Goal: Task Accomplishment & Management: Use online tool/utility

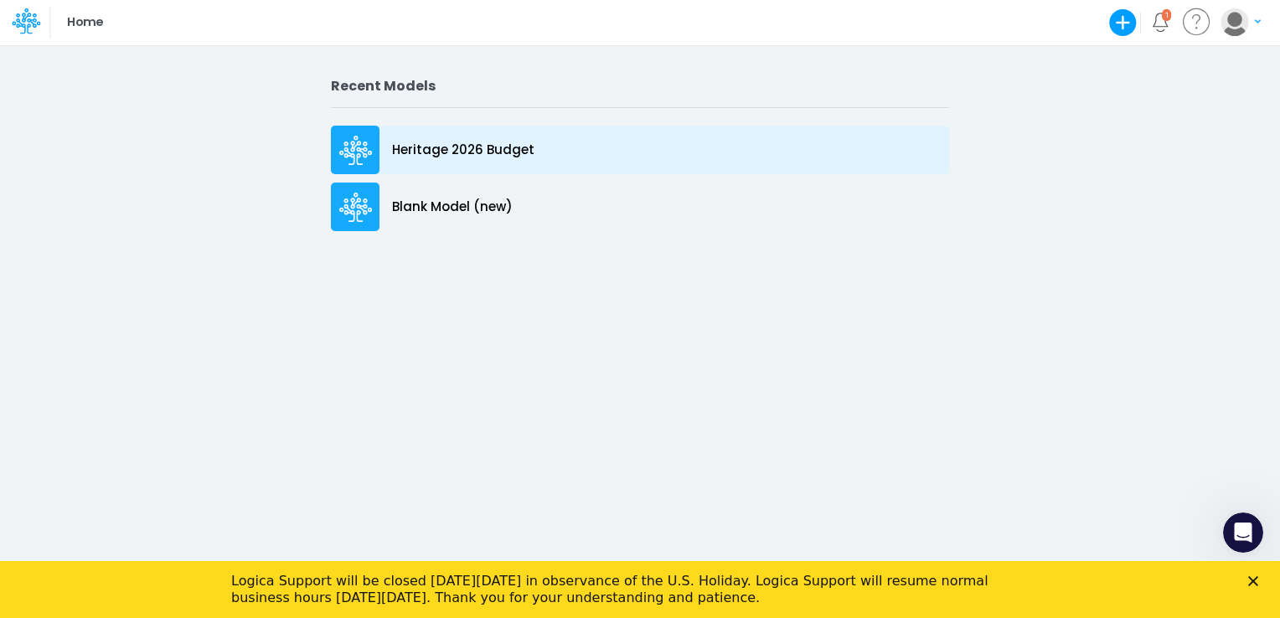
click at [352, 147] on icon at bounding box center [356, 146] width 11 height 11
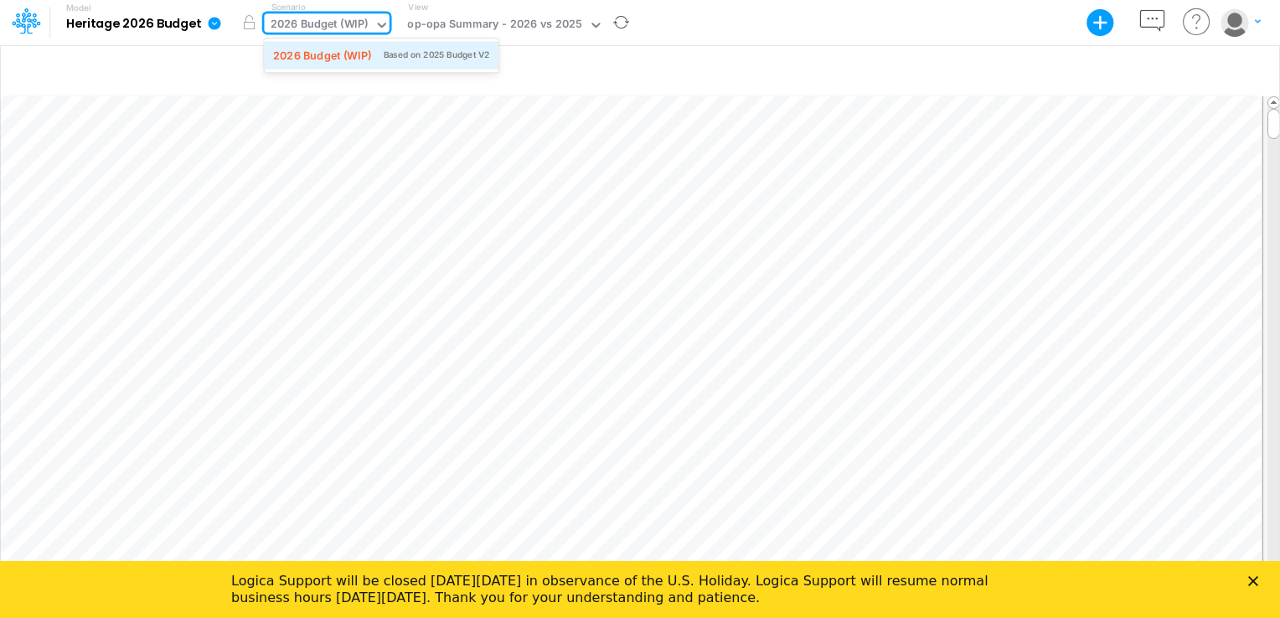
drag, startPoint x: 286, startPoint y: 18, endPoint x: 271, endPoint y: 52, distance: 36.7
click at [286, 20] on div "2026 Budget (WIP)" at bounding box center [320, 25] width 98 height 19
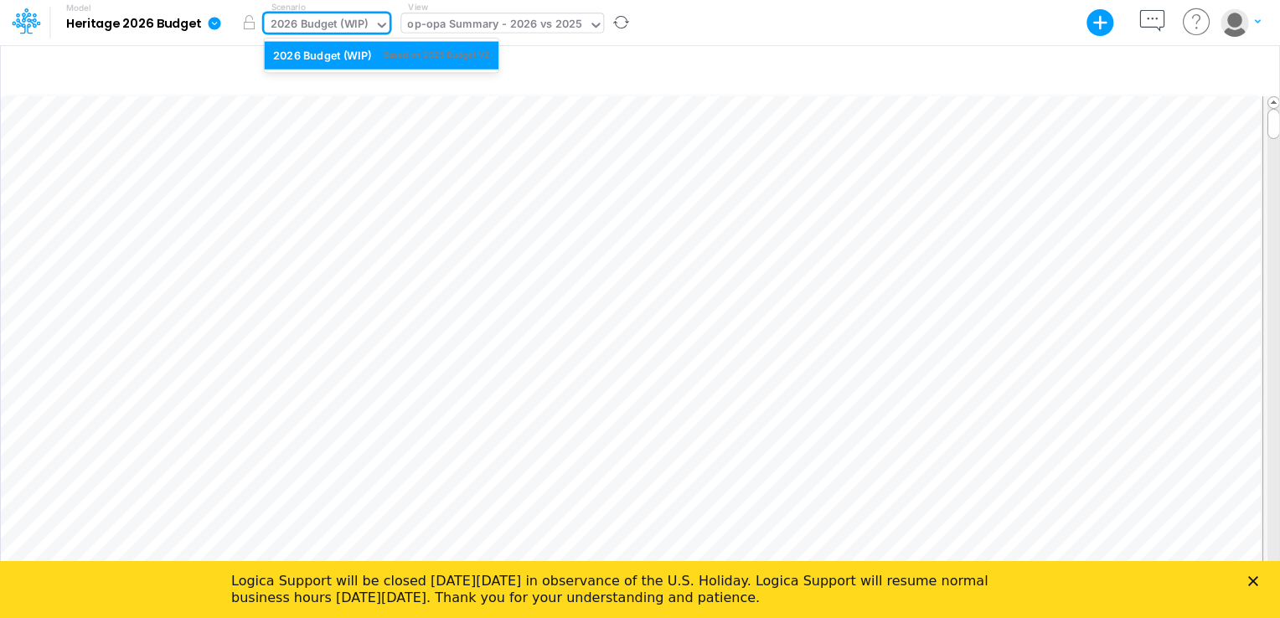
click at [466, 19] on div "op-opa Summary - 2026 vs 2025" at bounding box center [494, 25] width 175 height 19
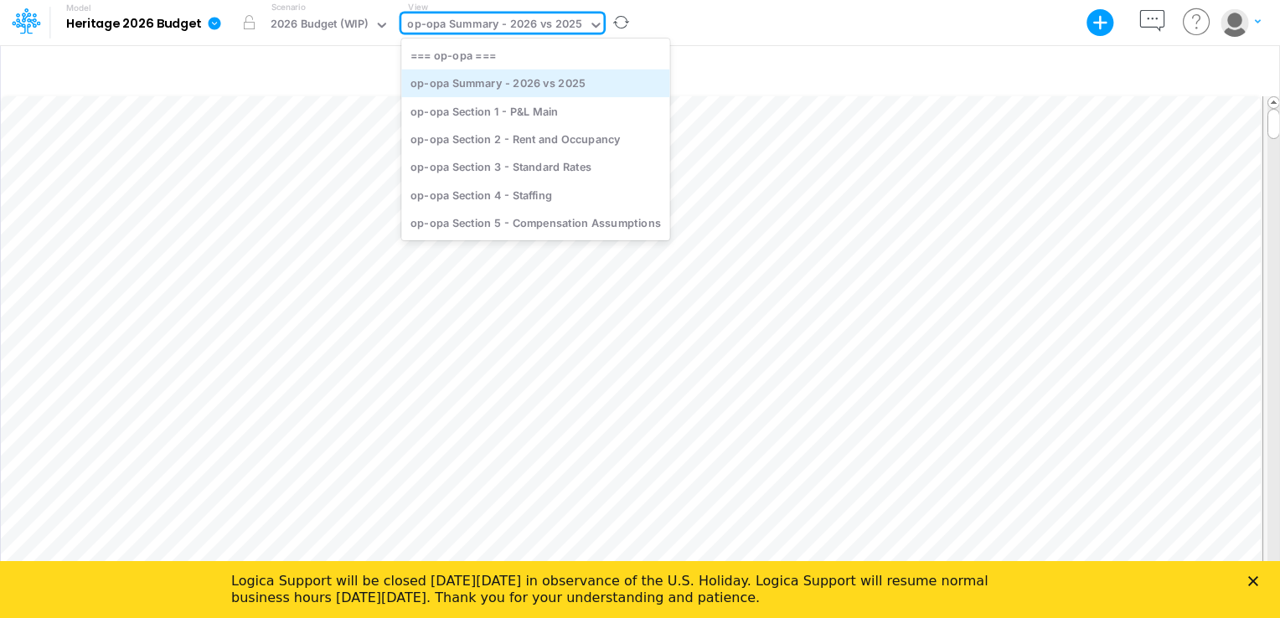
click at [466, 84] on div "op-opa Summary - 2026 vs 2025" at bounding box center [535, 84] width 268 height 28
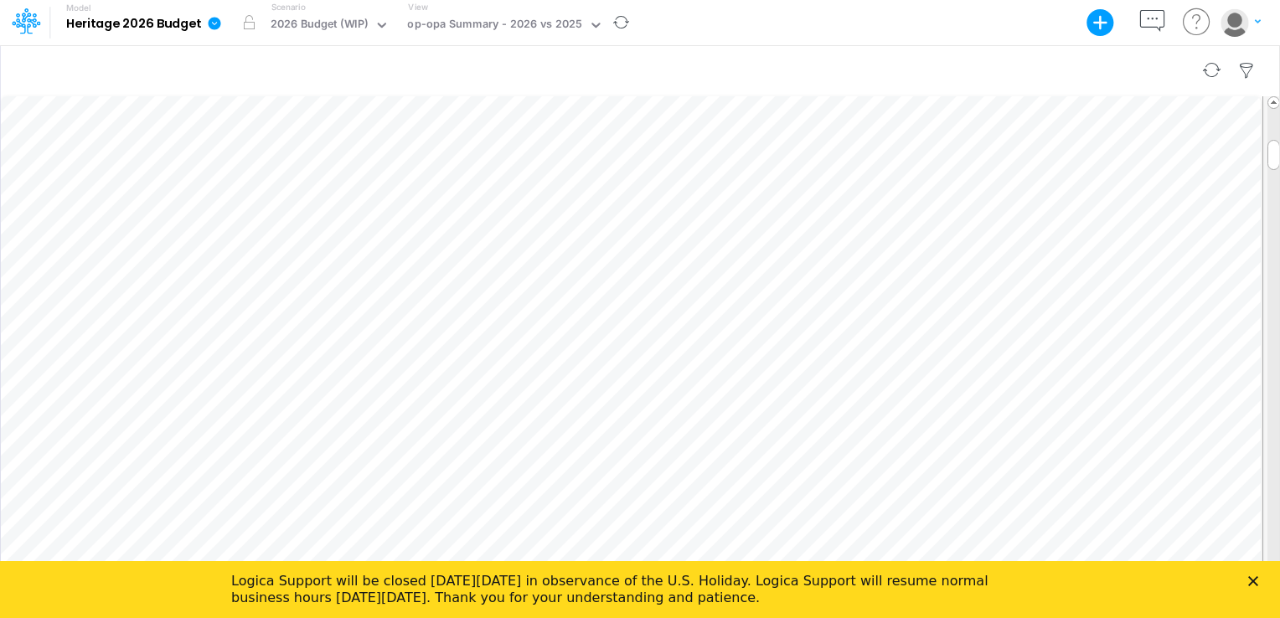
click at [529, 47] on div at bounding box center [640, 70] width 1278 height 47
click at [594, 20] on icon at bounding box center [595, 25] width 15 height 15
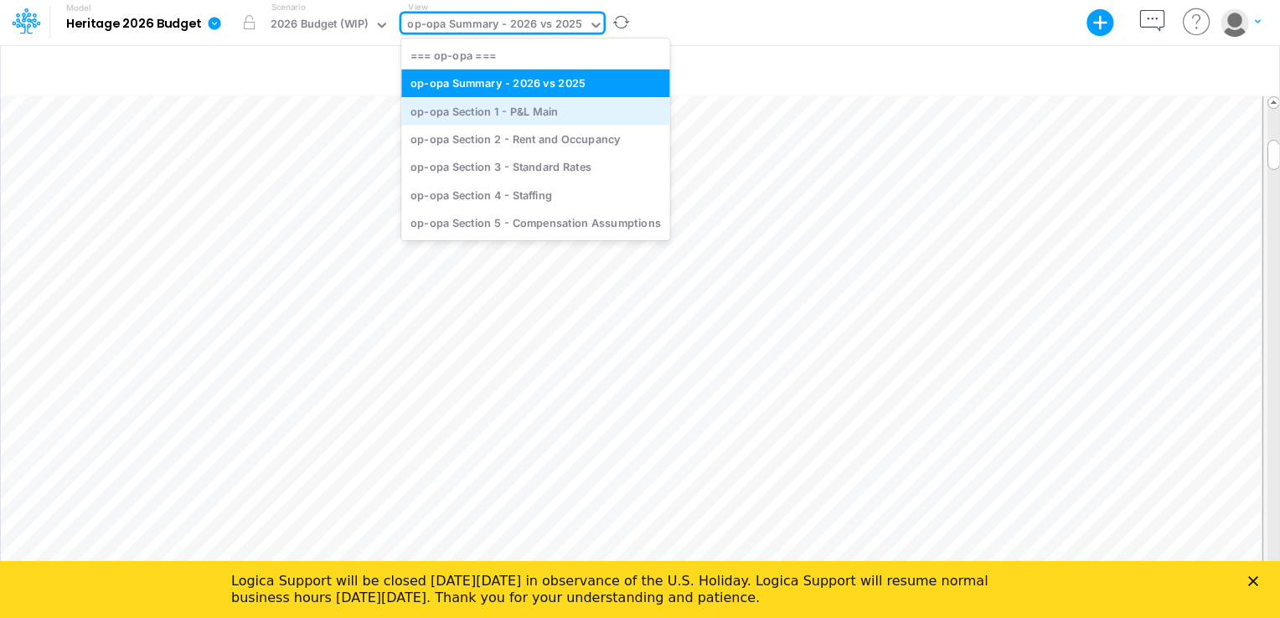
click at [521, 115] on div "op-opa Section 1 - P&L Main" at bounding box center [535, 111] width 268 height 28
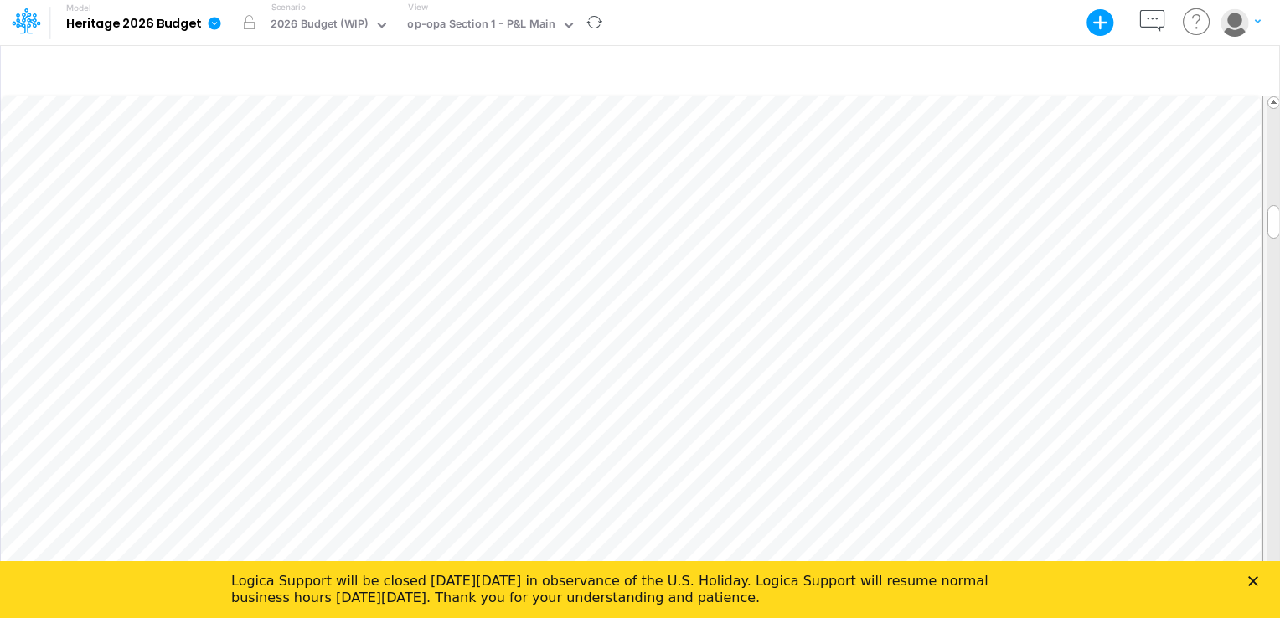
scroll to position [8, 2]
click at [1250, 576] on icon "Close" at bounding box center [1253, 581] width 10 height 10
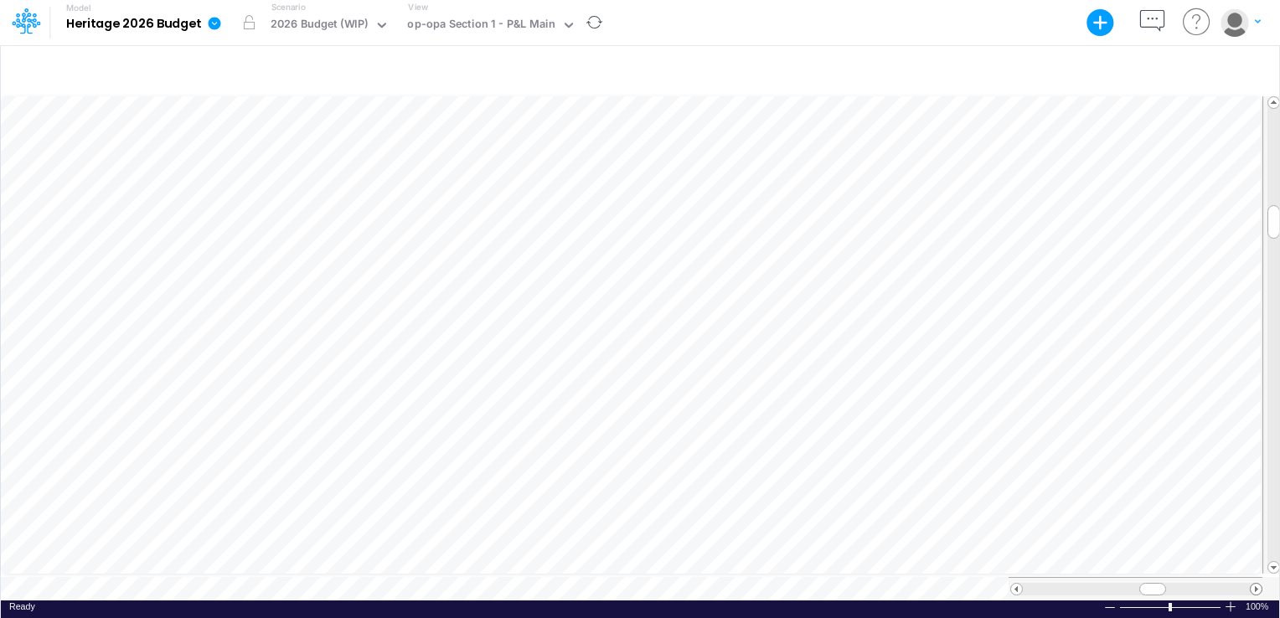
click at [1255, 585] on span at bounding box center [1255, 589] width 11 height 11
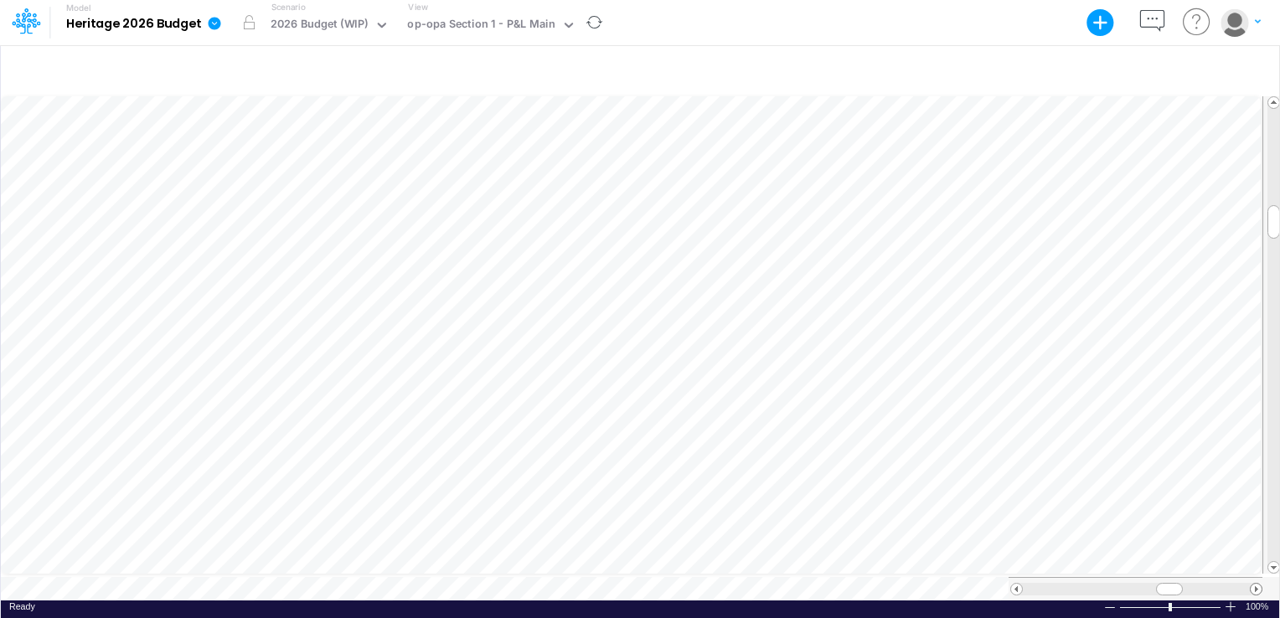
click at [1255, 585] on span at bounding box center [1255, 589] width 11 height 11
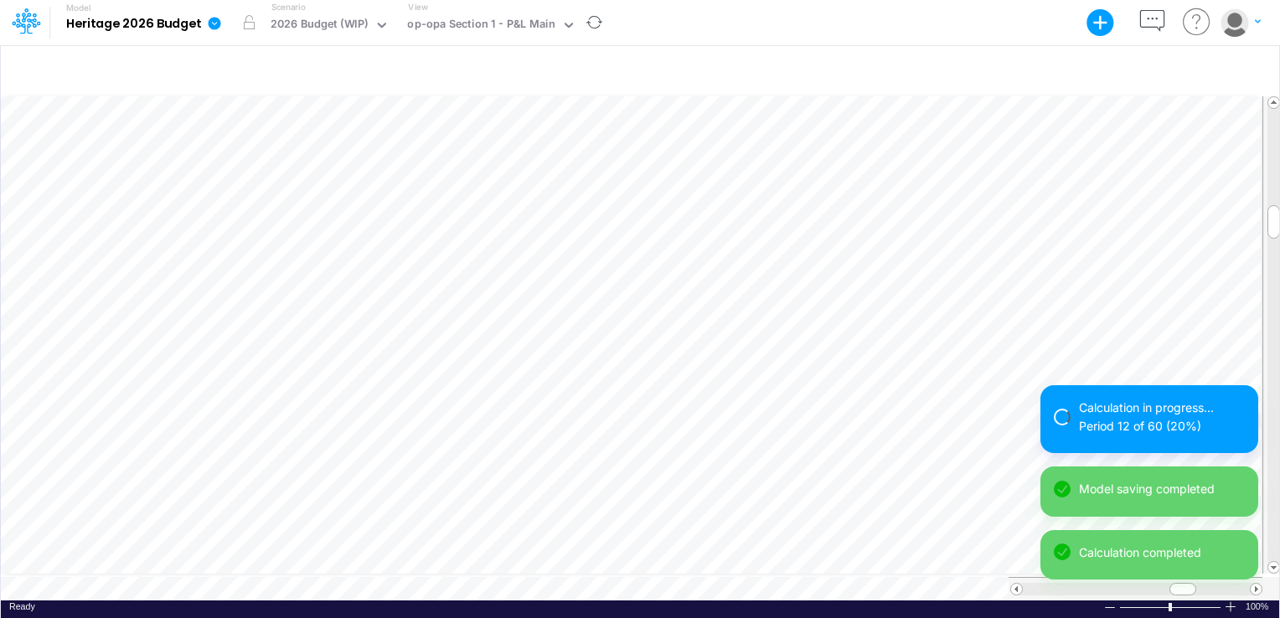
scroll to position [8, 2]
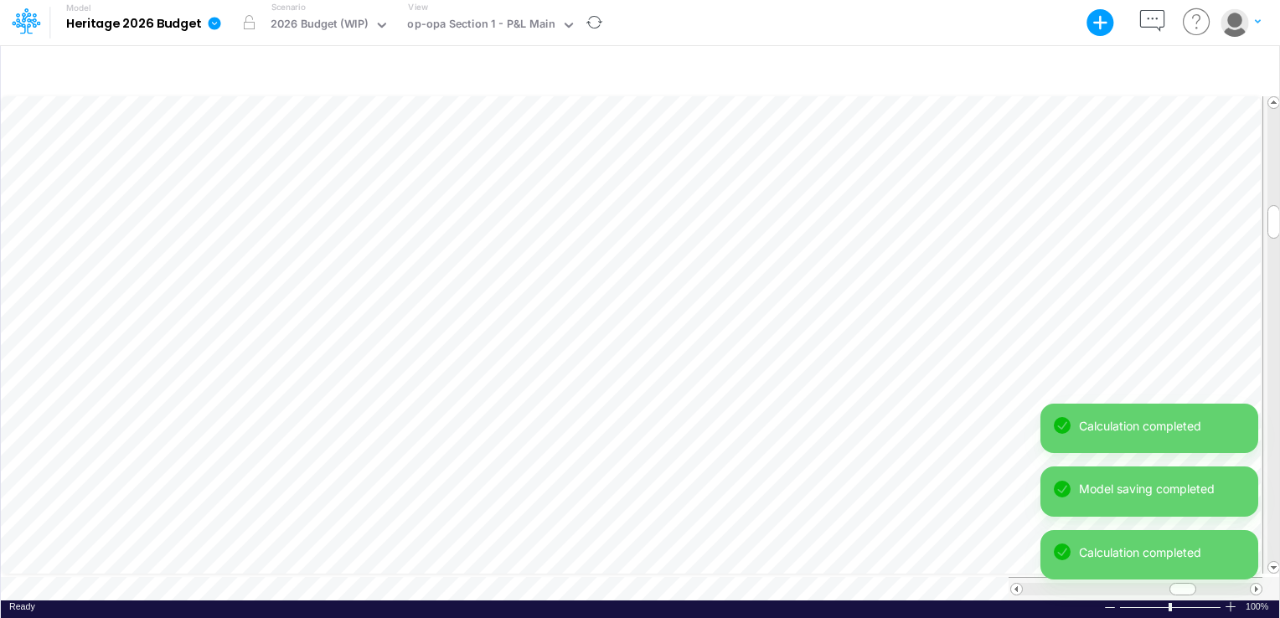
scroll to position [8, 2]
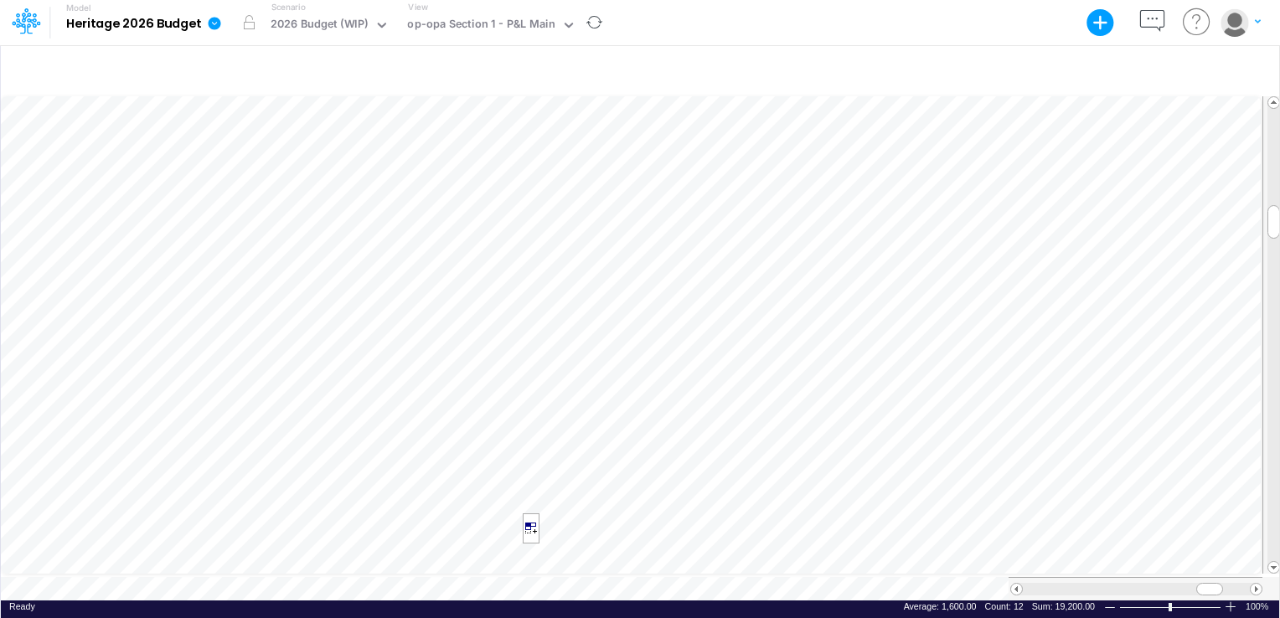
scroll to position [8, 2]
click at [1012, 584] on span at bounding box center [1016, 589] width 11 height 11
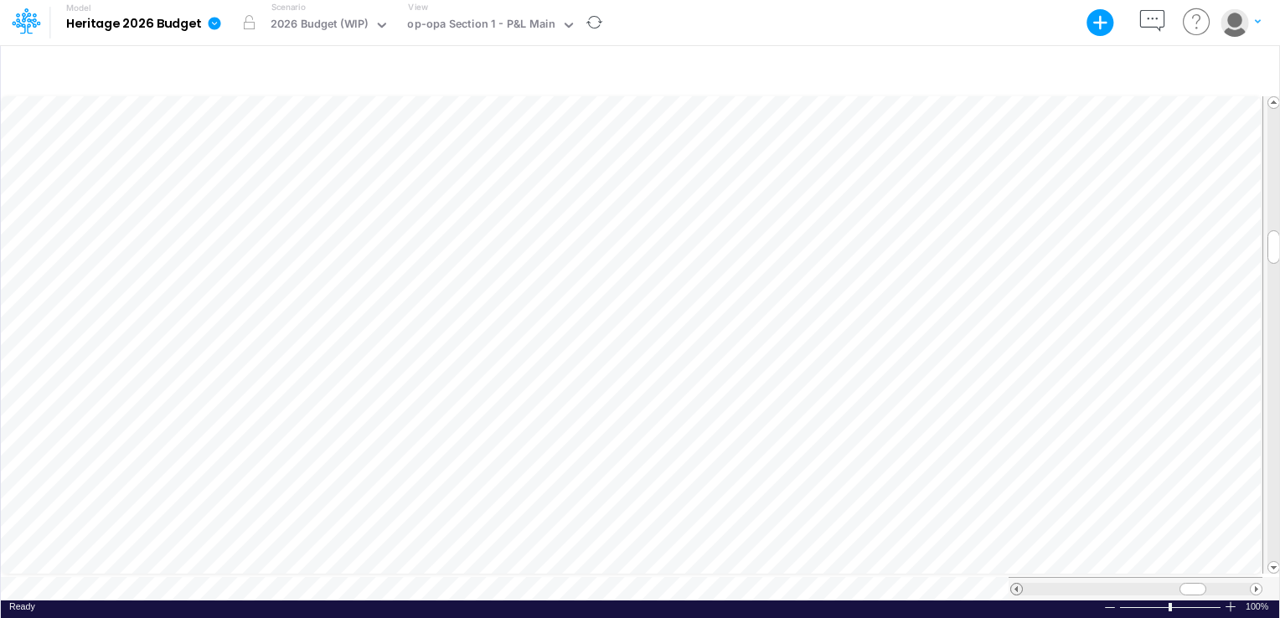
click at [1013, 584] on span at bounding box center [1016, 589] width 11 height 11
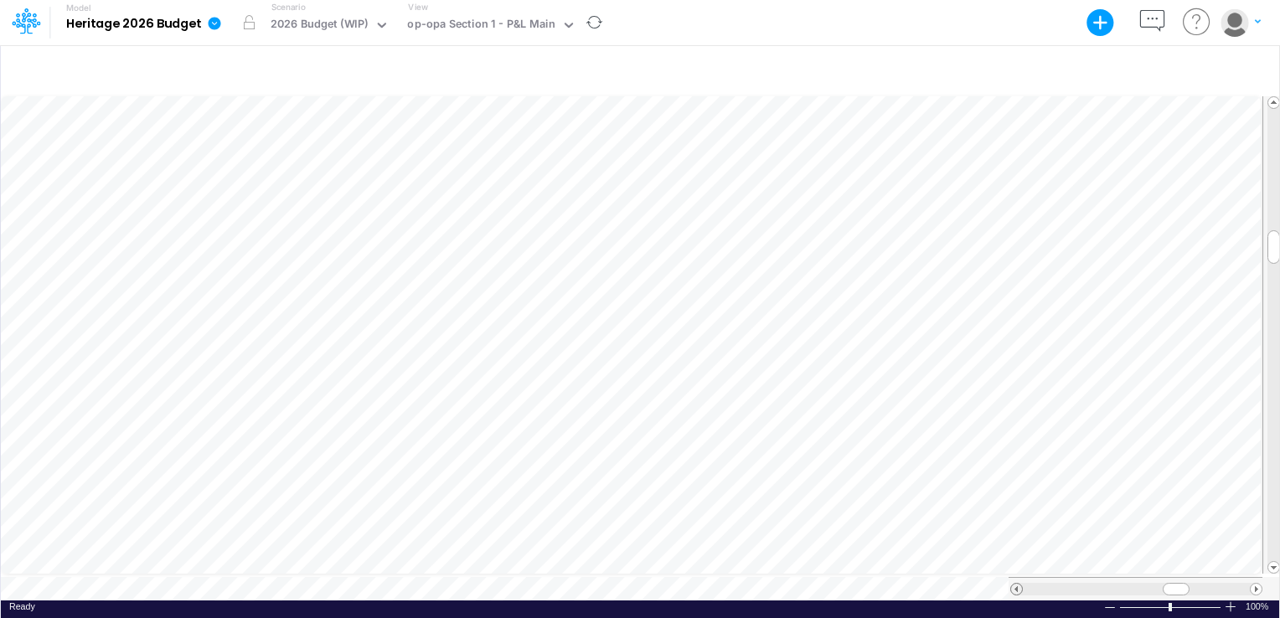
click at [1013, 584] on span at bounding box center [1016, 589] width 11 height 11
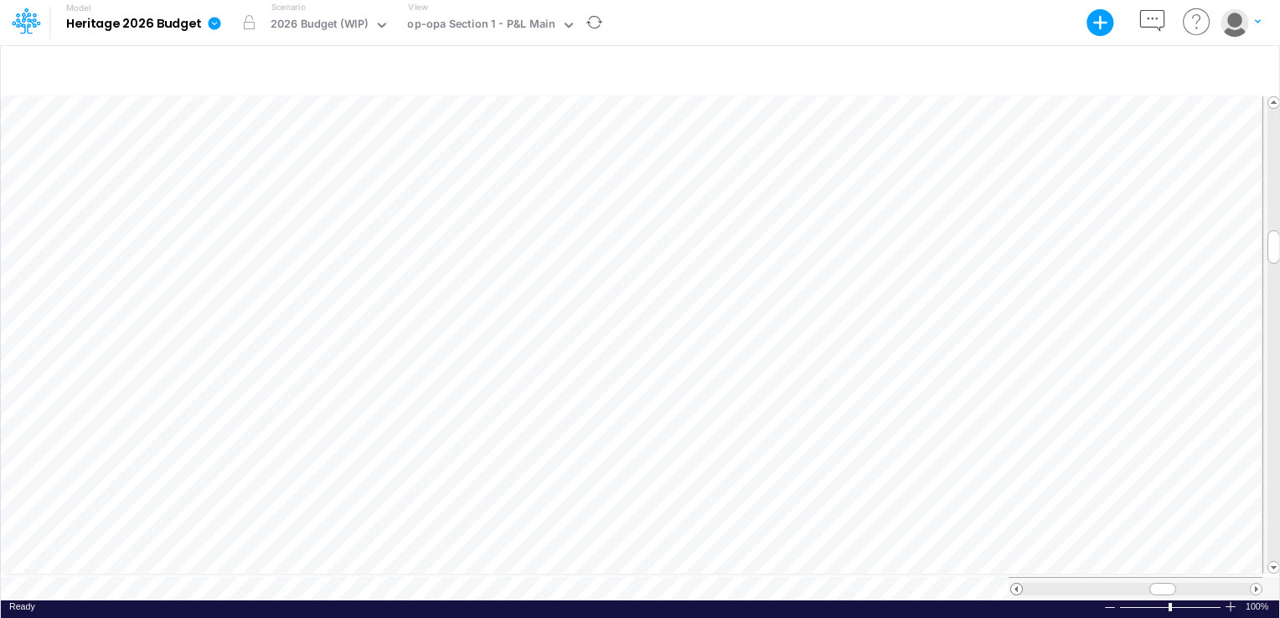
click at [1013, 584] on span at bounding box center [1016, 589] width 11 height 11
click at [1253, 584] on span at bounding box center [1255, 589] width 11 height 11
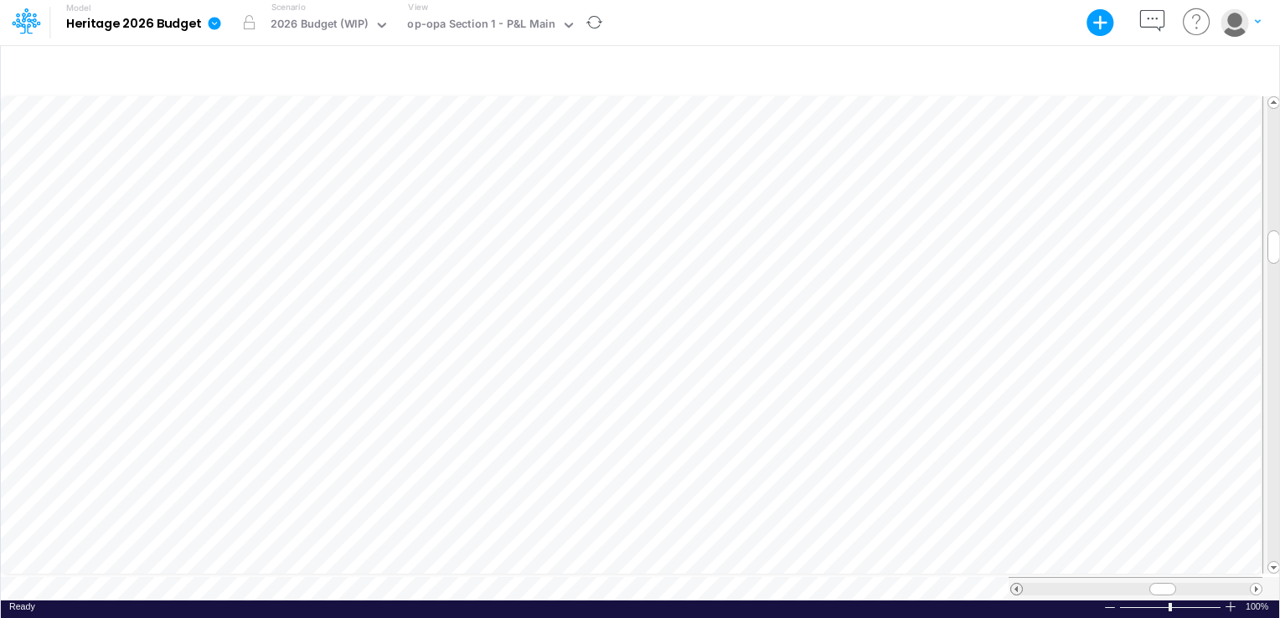
click at [1013, 584] on span at bounding box center [1016, 589] width 11 height 11
click at [1258, 584] on span at bounding box center [1255, 589] width 11 height 11
click at [1257, 584] on span at bounding box center [1255, 589] width 11 height 11
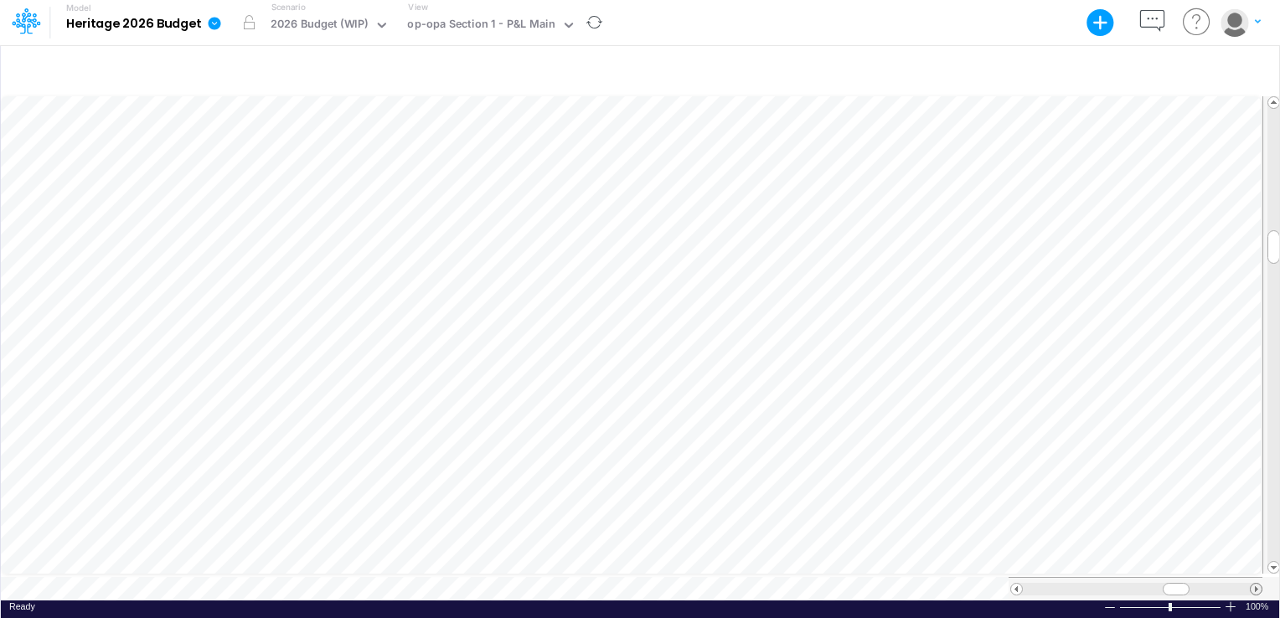
click at [1257, 584] on span at bounding box center [1255, 589] width 11 height 11
click at [1157, 521] on div "Model Heritage 2026 Budget Export Excel Scenario 2026 Budget (WIP) View op-opa …" at bounding box center [640, 309] width 1280 height 618
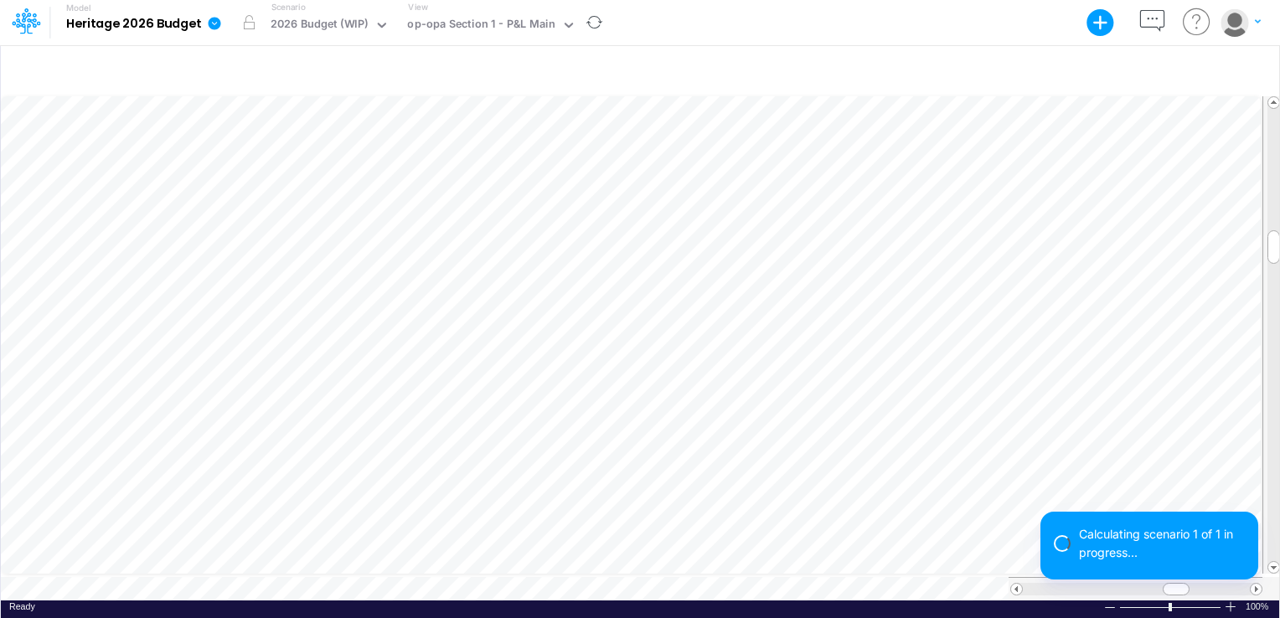
scroll to position [8, 2]
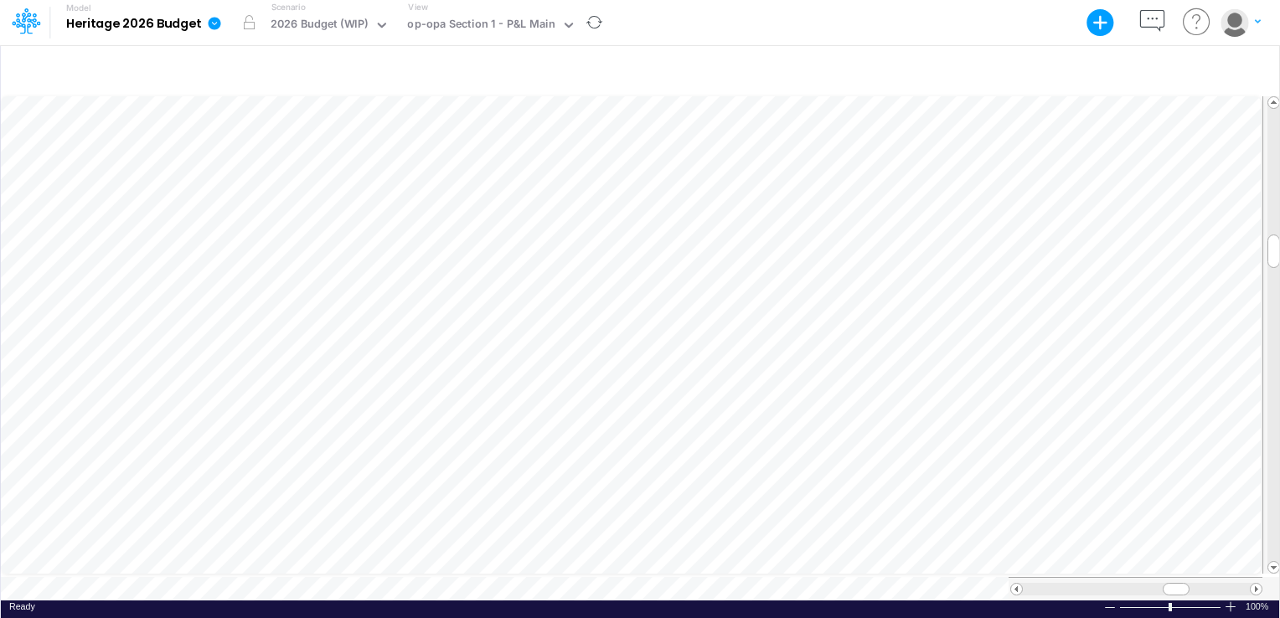
scroll to position [8, 2]
click at [1255, 587] on div at bounding box center [1256, 589] width 13 height 13
click at [1255, 585] on span at bounding box center [1255, 589] width 11 height 11
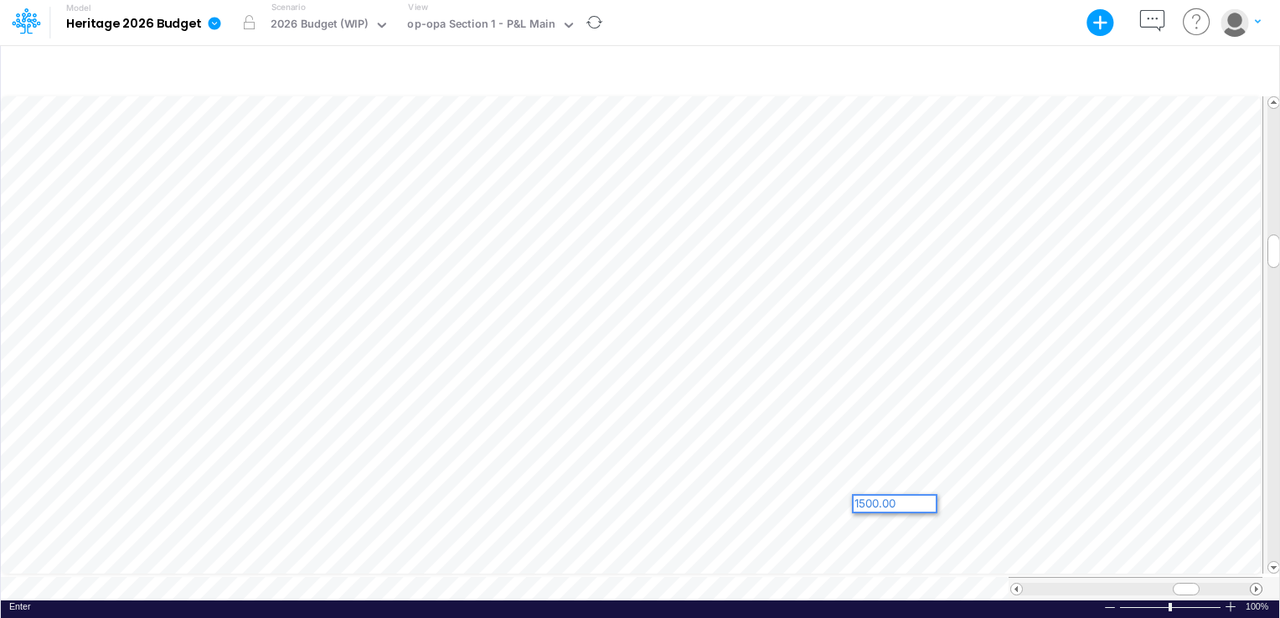
click at [1255, 585] on span at bounding box center [1255, 589] width 11 height 11
click at [1254, 585] on span at bounding box center [1255, 589] width 11 height 11
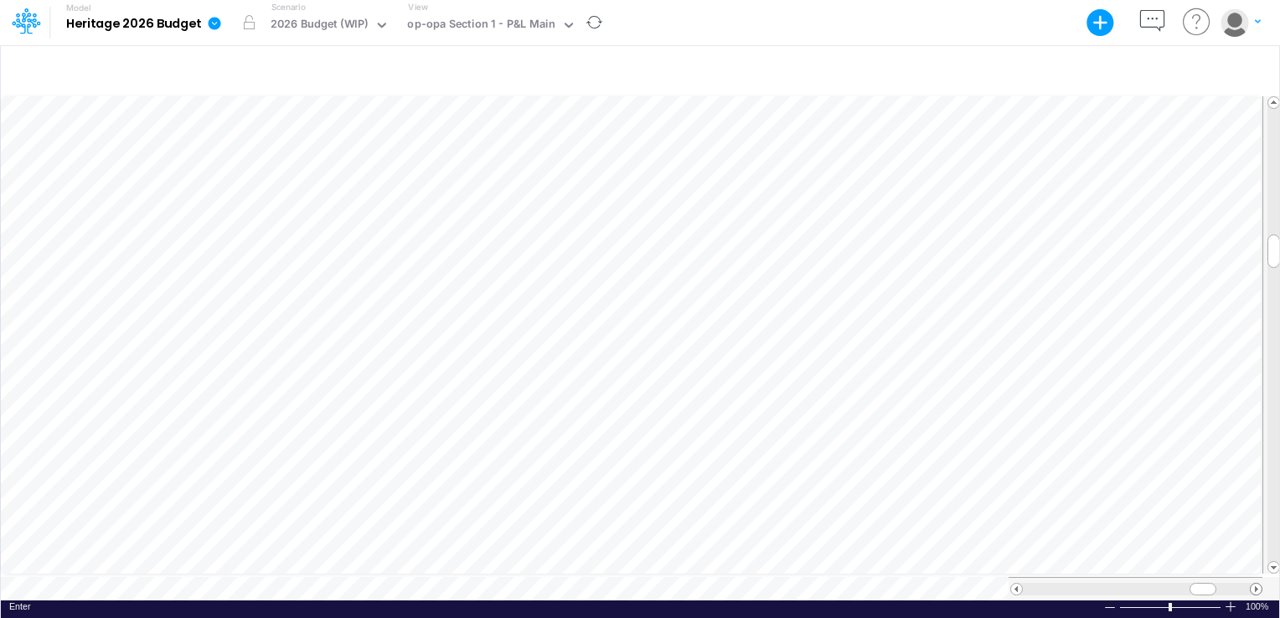
click at [1254, 585] on span at bounding box center [1255, 589] width 11 height 11
click at [1020, 584] on span at bounding box center [1016, 589] width 11 height 11
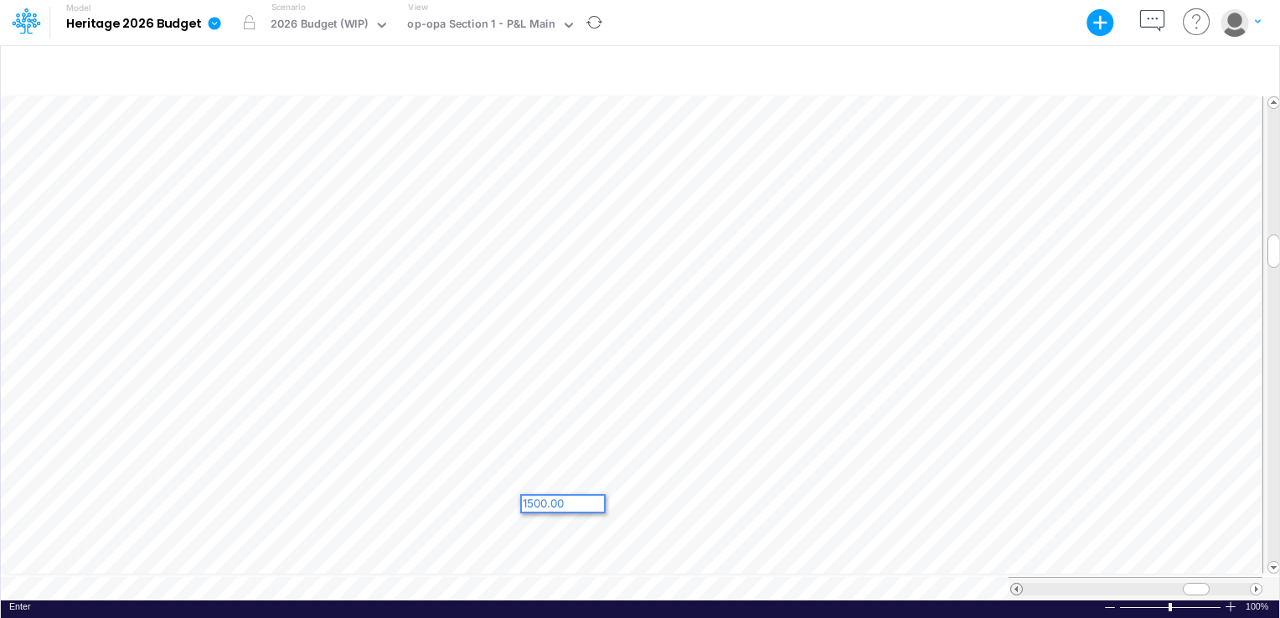
click at [1020, 584] on span at bounding box center [1016, 589] width 11 height 11
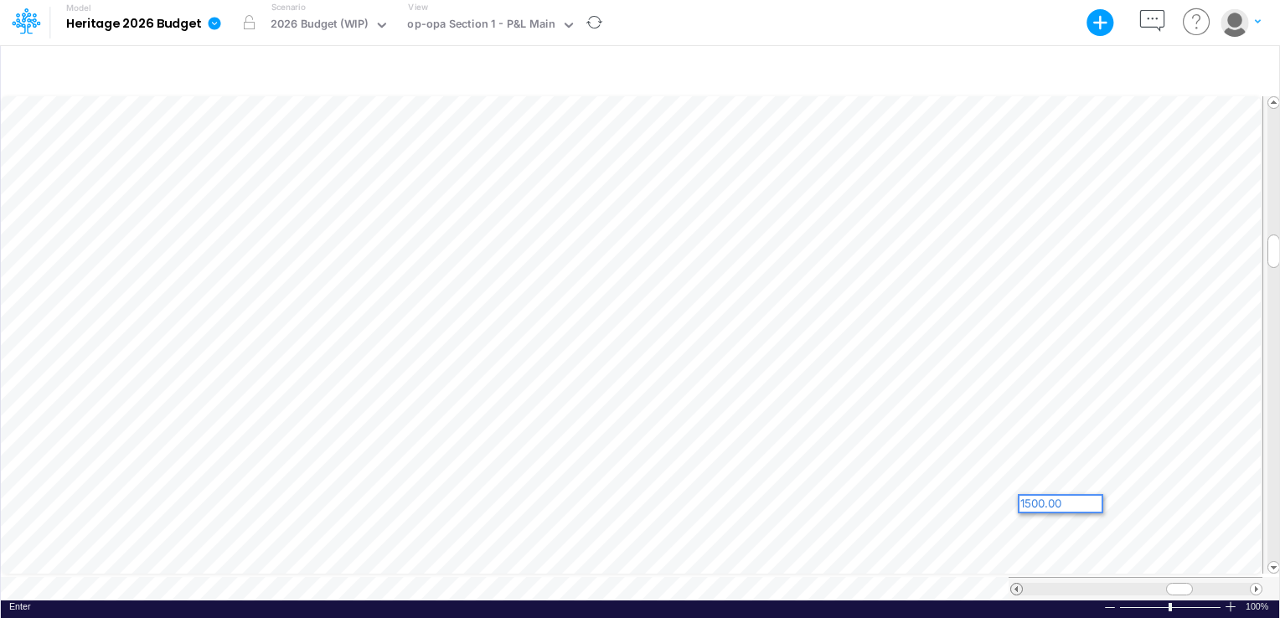
click at [1020, 584] on span at bounding box center [1016, 589] width 11 height 11
click at [1250, 583] on div at bounding box center [1256, 589] width 13 height 13
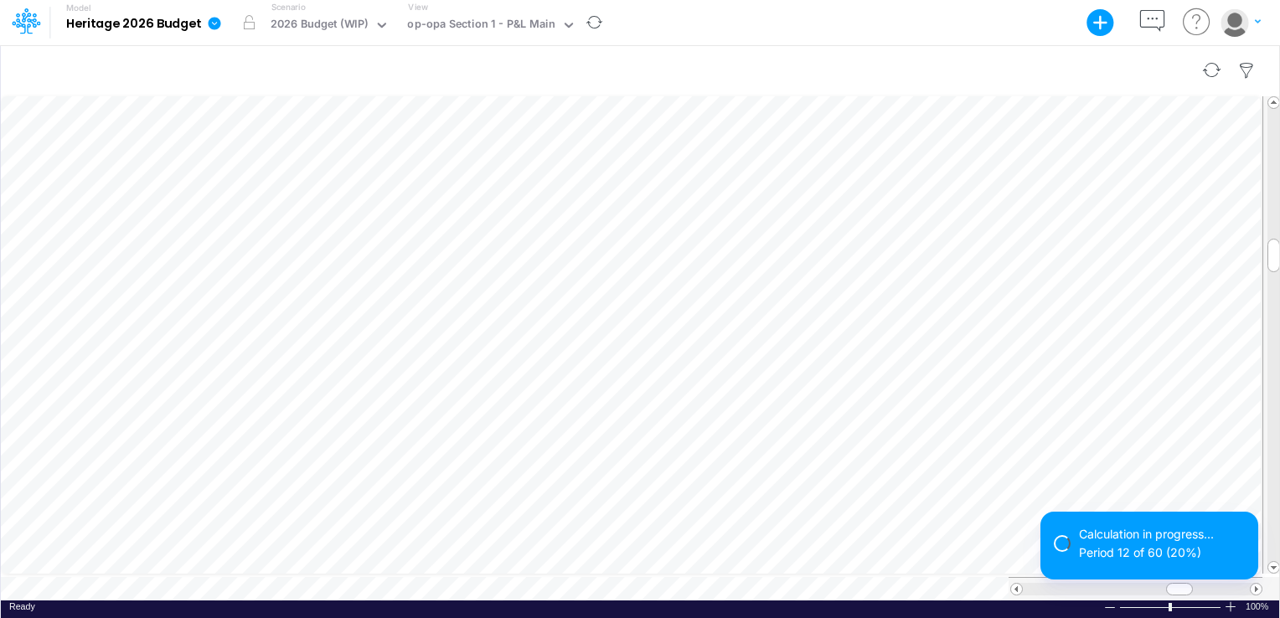
scroll to position [8, 2]
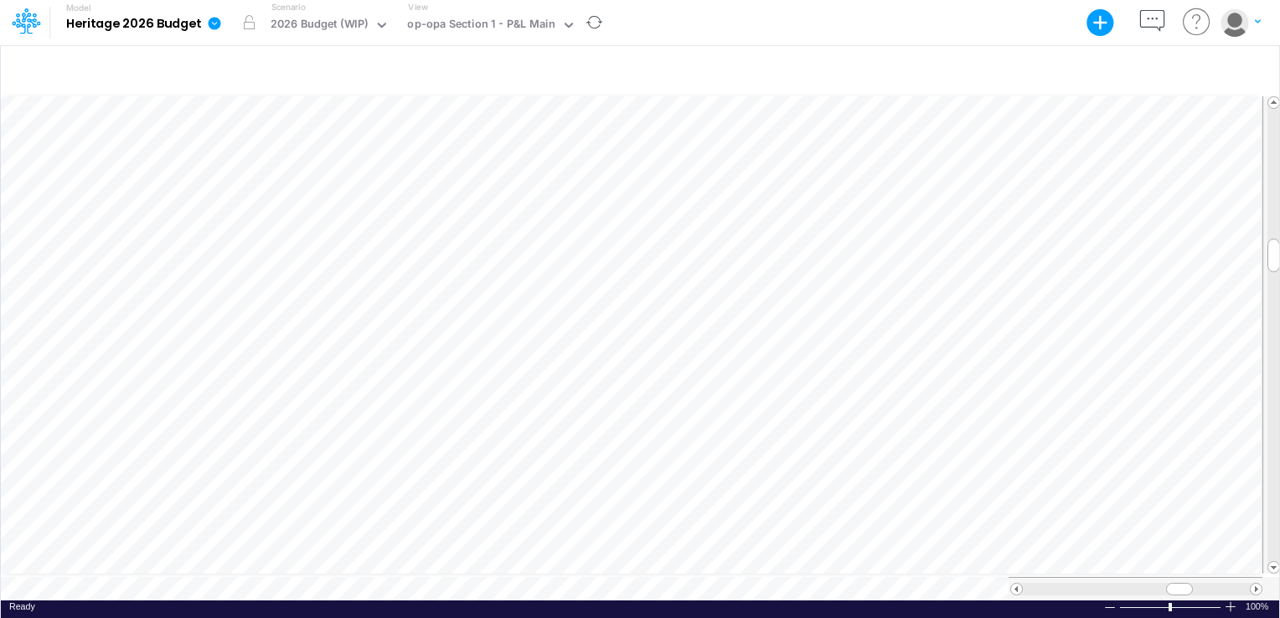
click at [1069, 504] on div "Model Heritage 2026 Budget Export Excel Scenario 2026 Budget (WIP) View op-opa …" at bounding box center [640, 309] width 1280 height 618
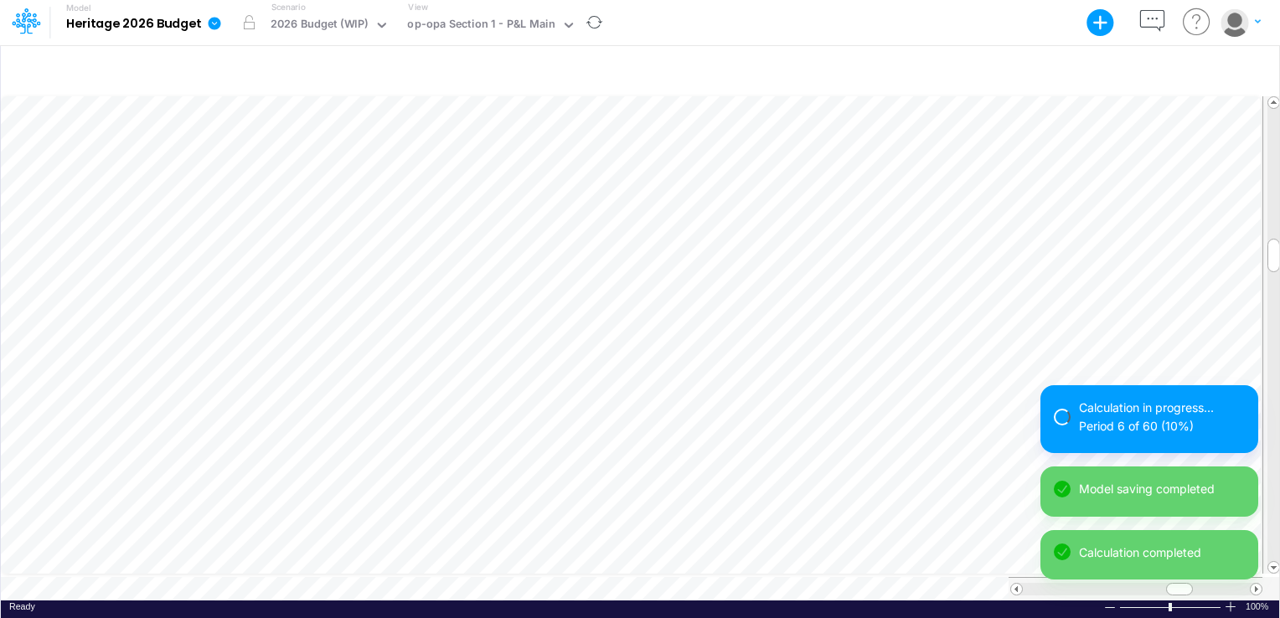
scroll to position [8, 2]
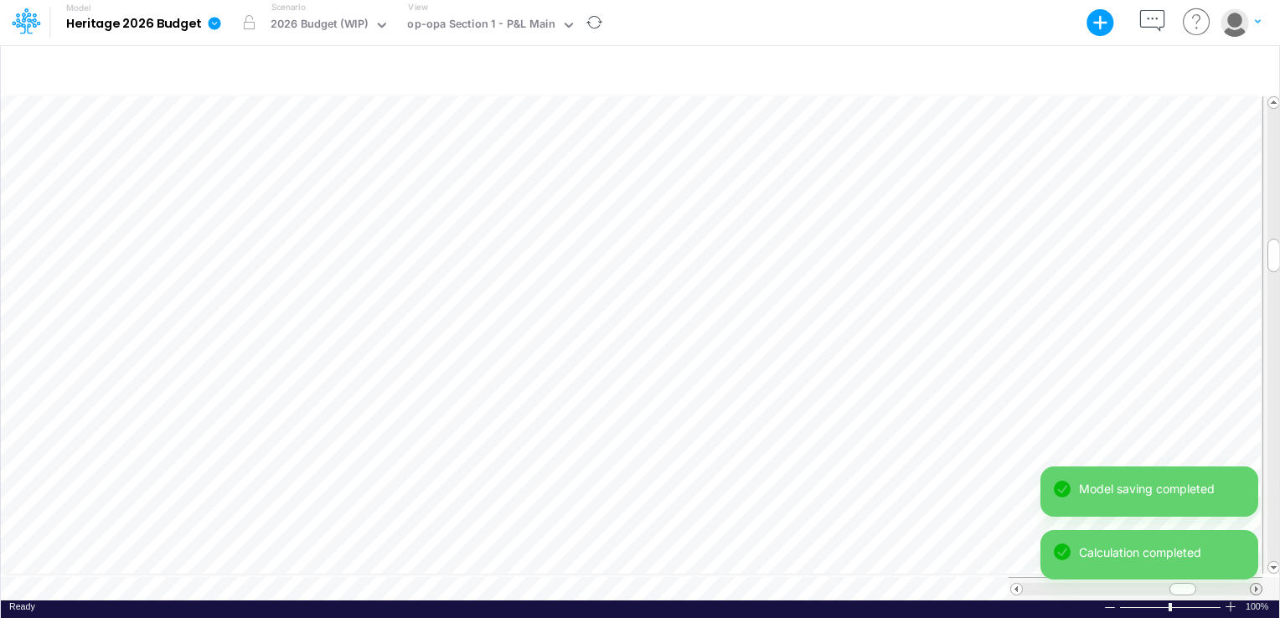
click at [1258, 585] on span at bounding box center [1255, 589] width 11 height 11
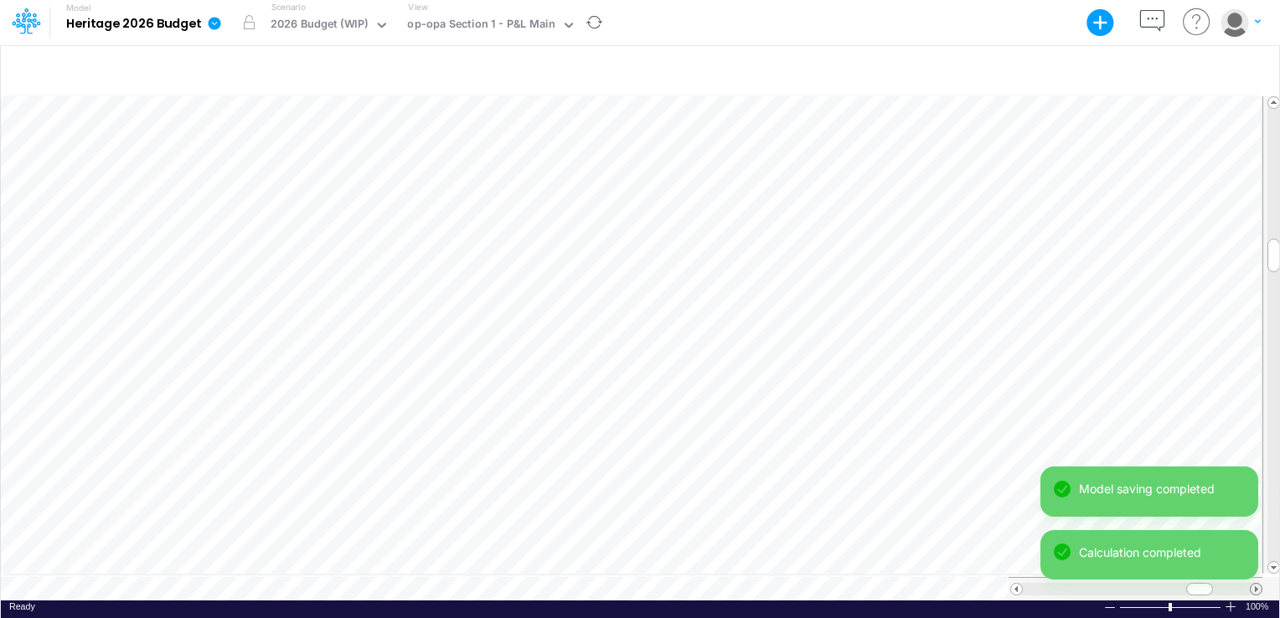
click at [1258, 585] on span at bounding box center [1255, 589] width 11 height 11
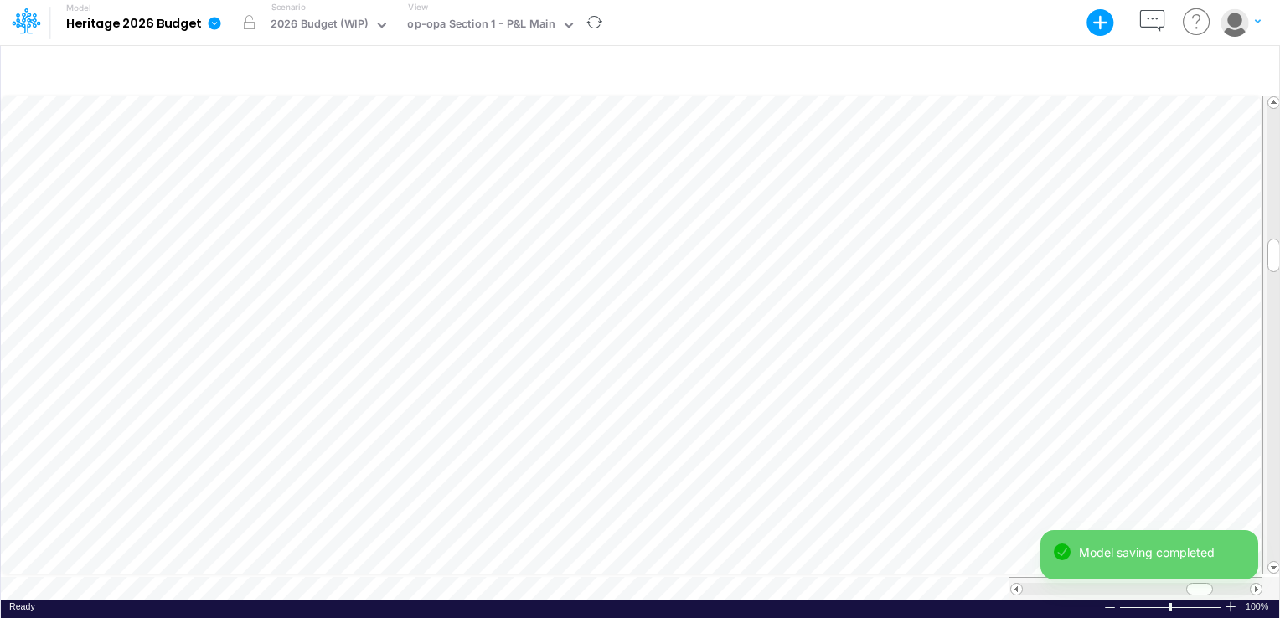
scroll to position [8, 2]
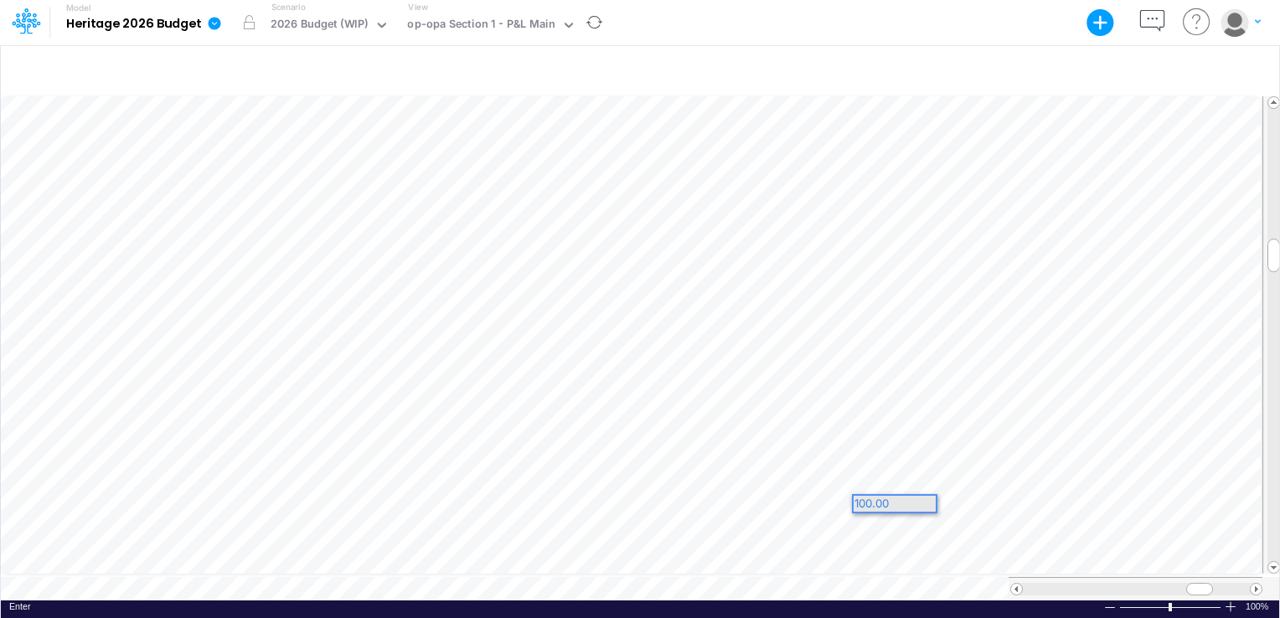
click at [898, 500] on div "100.00" at bounding box center [894, 504] width 82 height 16
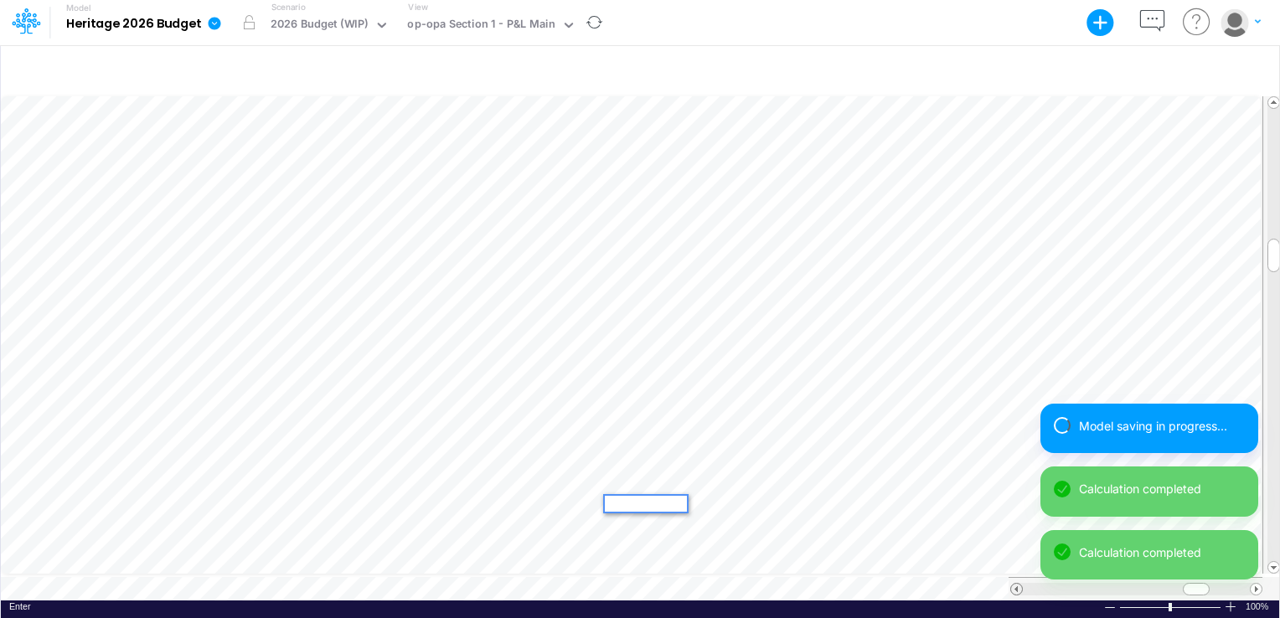
click at [1015, 584] on span at bounding box center [1016, 589] width 11 height 11
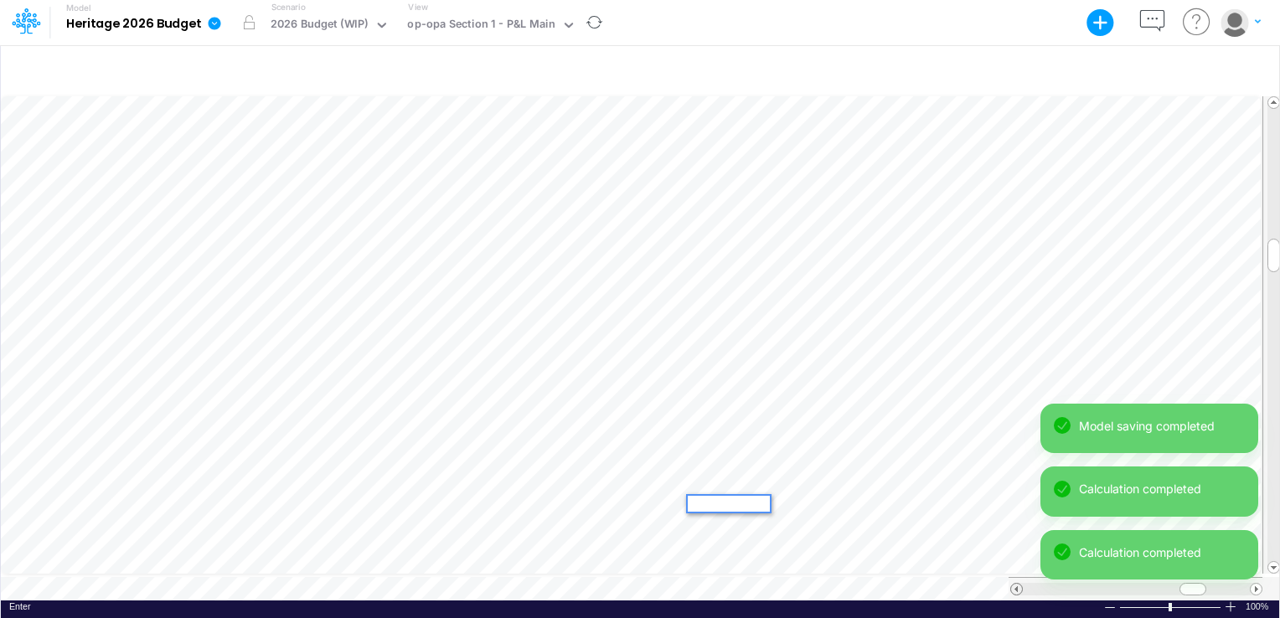
click at [1015, 584] on span at bounding box center [1016, 589] width 11 height 11
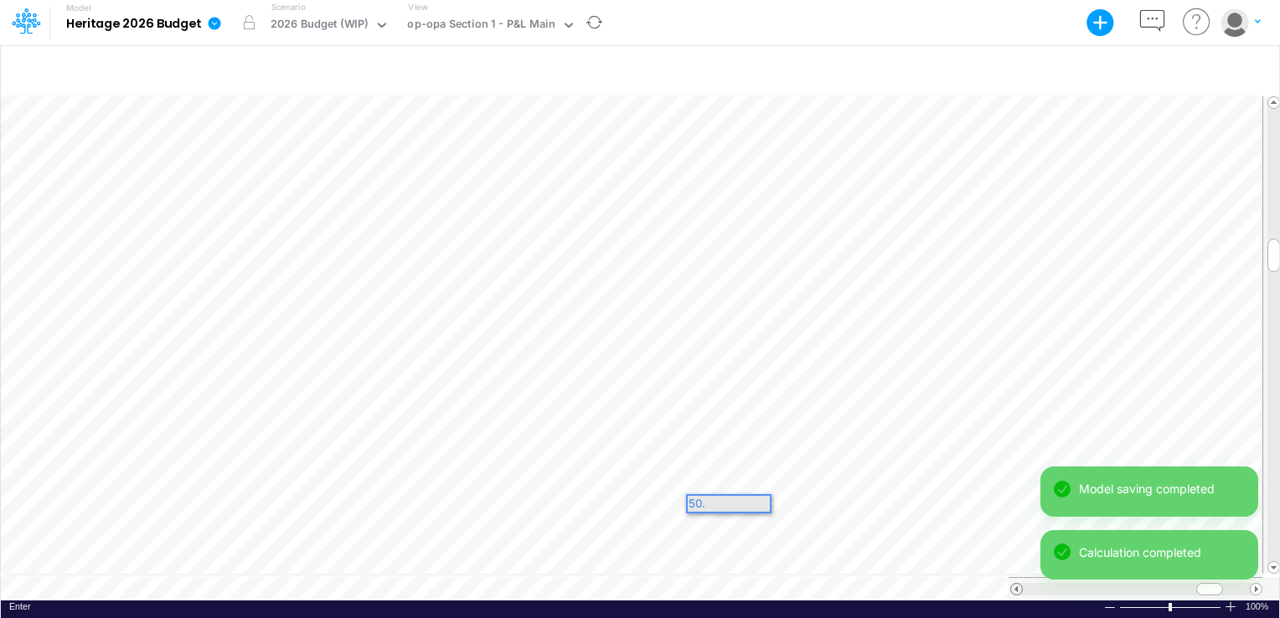
click at [1013, 585] on span at bounding box center [1016, 589] width 11 height 11
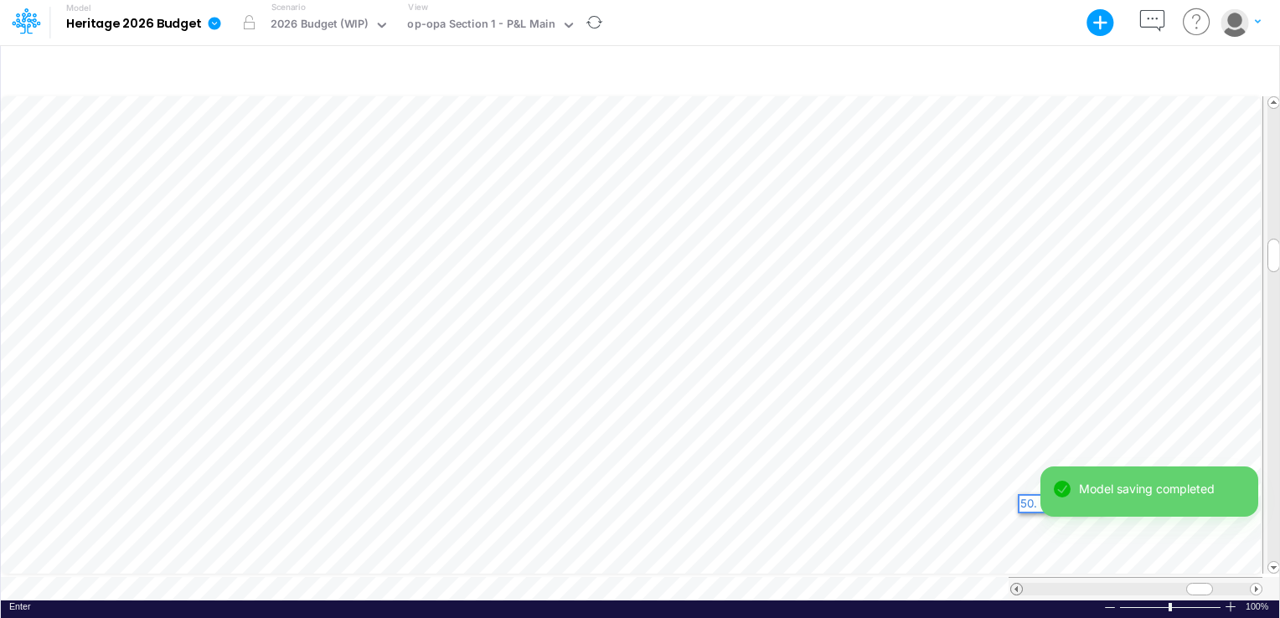
click at [1013, 585] on span at bounding box center [1016, 589] width 11 height 11
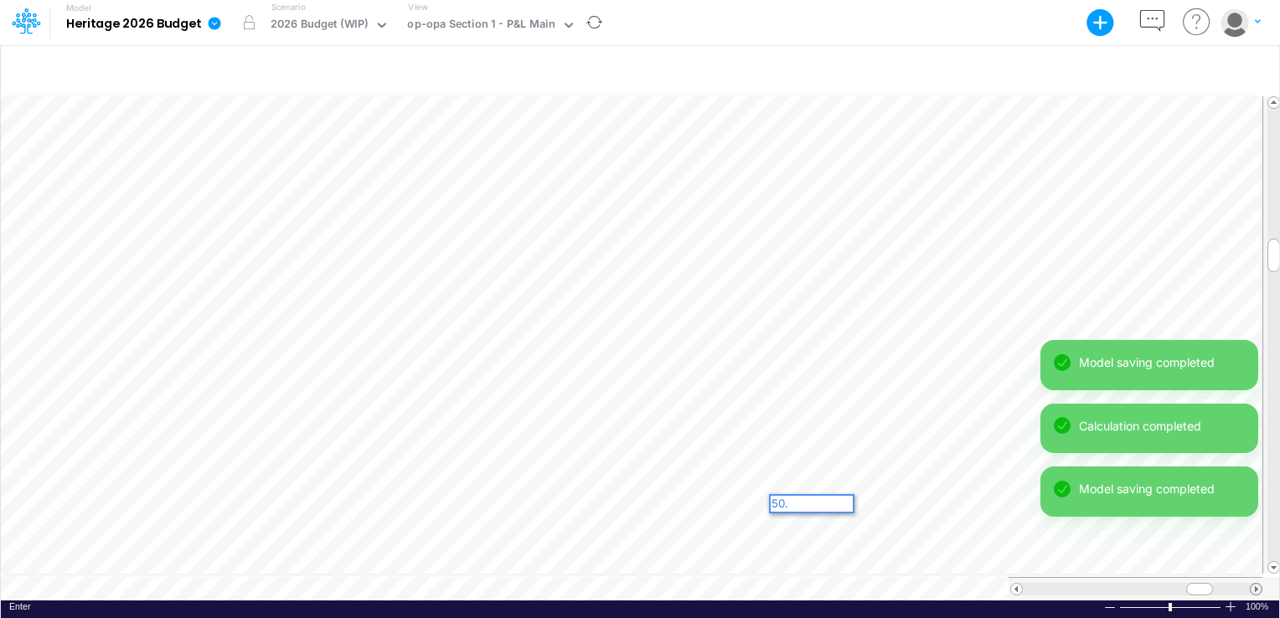
click at [1258, 584] on span at bounding box center [1255, 589] width 11 height 11
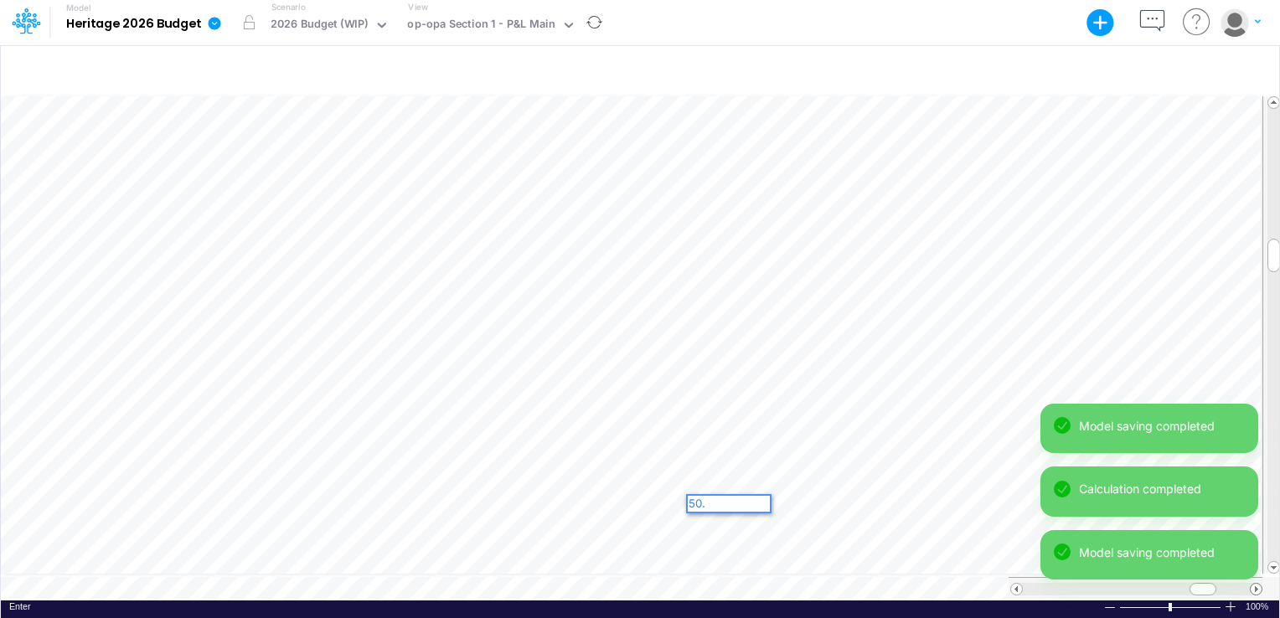
click at [1258, 584] on span at bounding box center [1255, 589] width 11 height 11
click at [1017, 584] on span at bounding box center [1016, 589] width 11 height 11
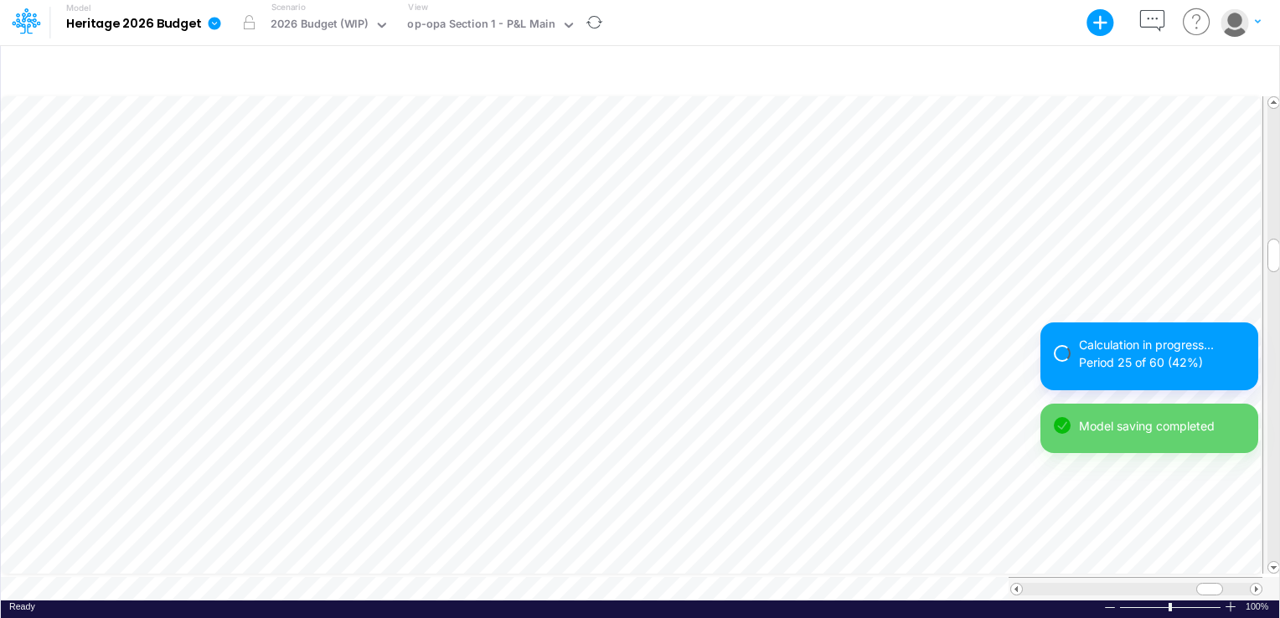
scroll to position [8, 0]
click at [1020, 584] on span at bounding box center [1016, 589] width 11 height 11
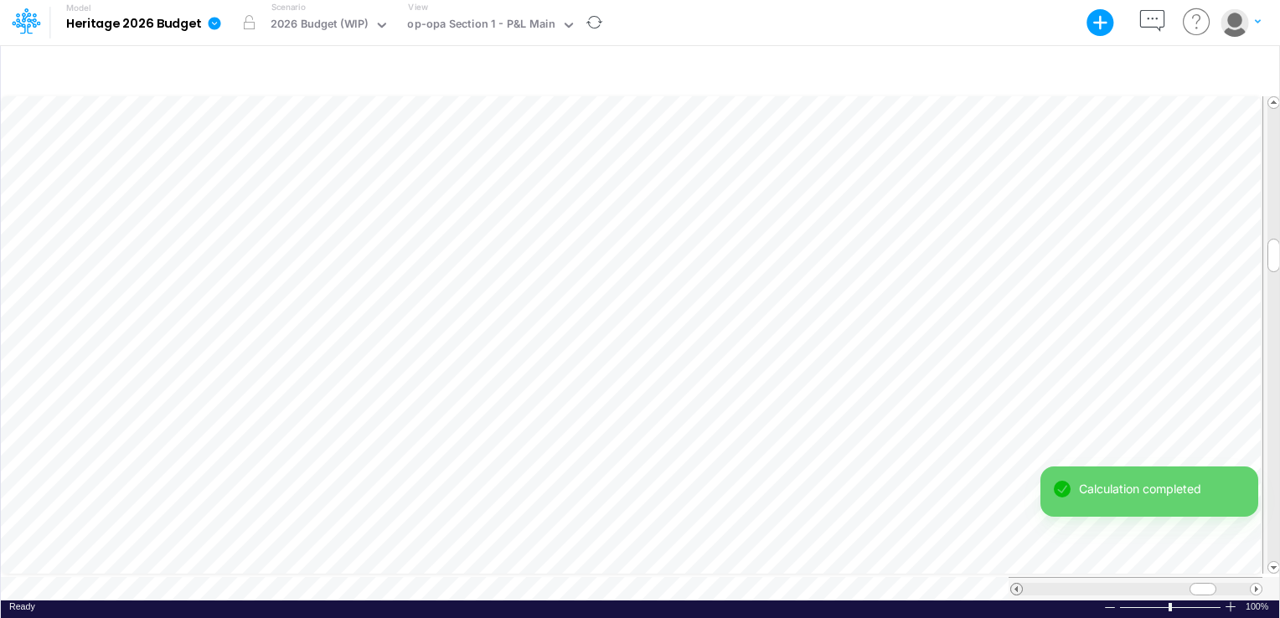
click at [1015, 584] on span at bounding box center [1016, 589] width 11 height 11
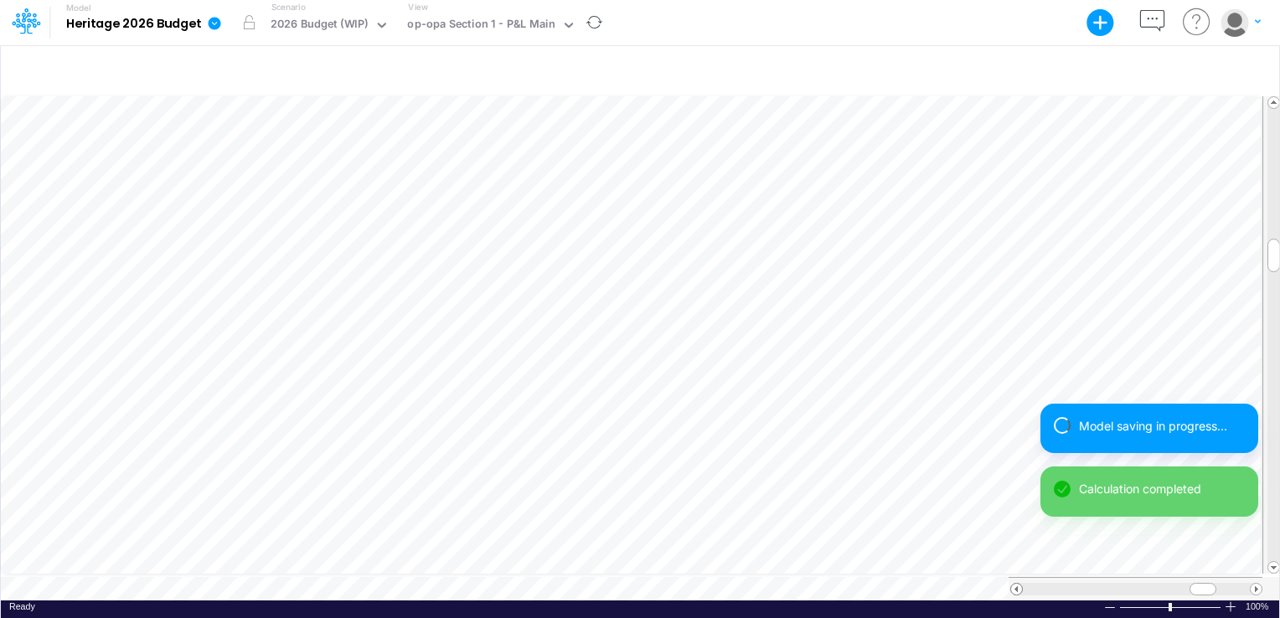
click at [1015, 584] on span at bounding box center [1016, 589] width 11 height 11
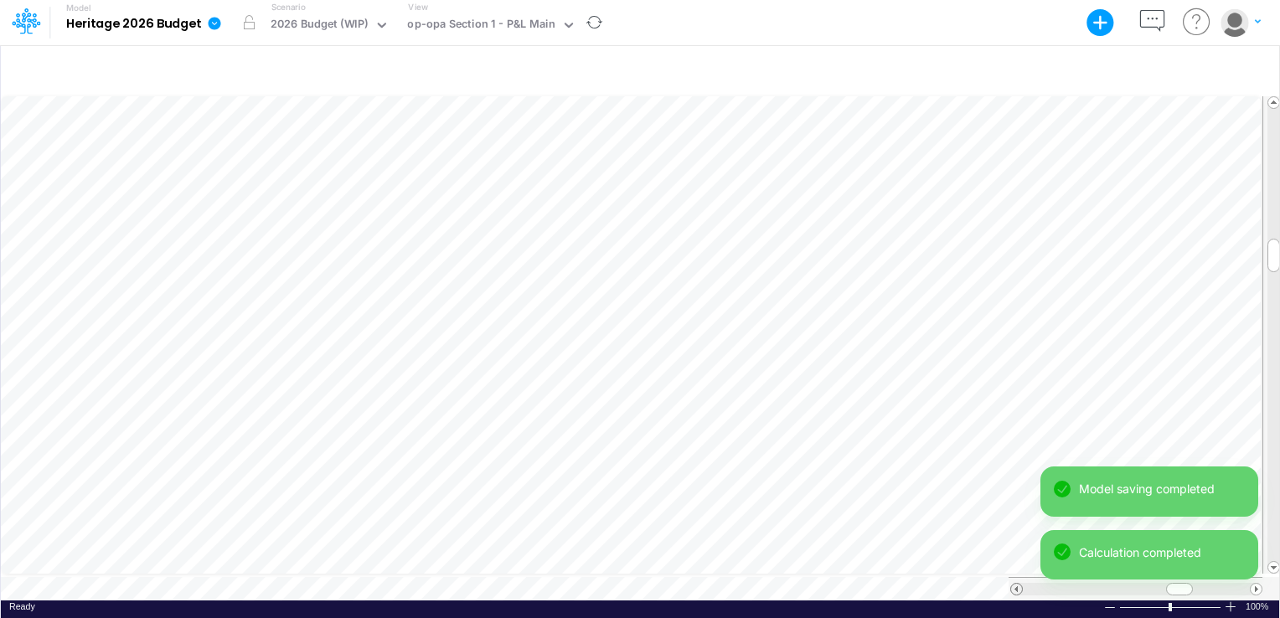
click at [1015, 584] on span at bounding box center [1016, 589] width 11 height 11
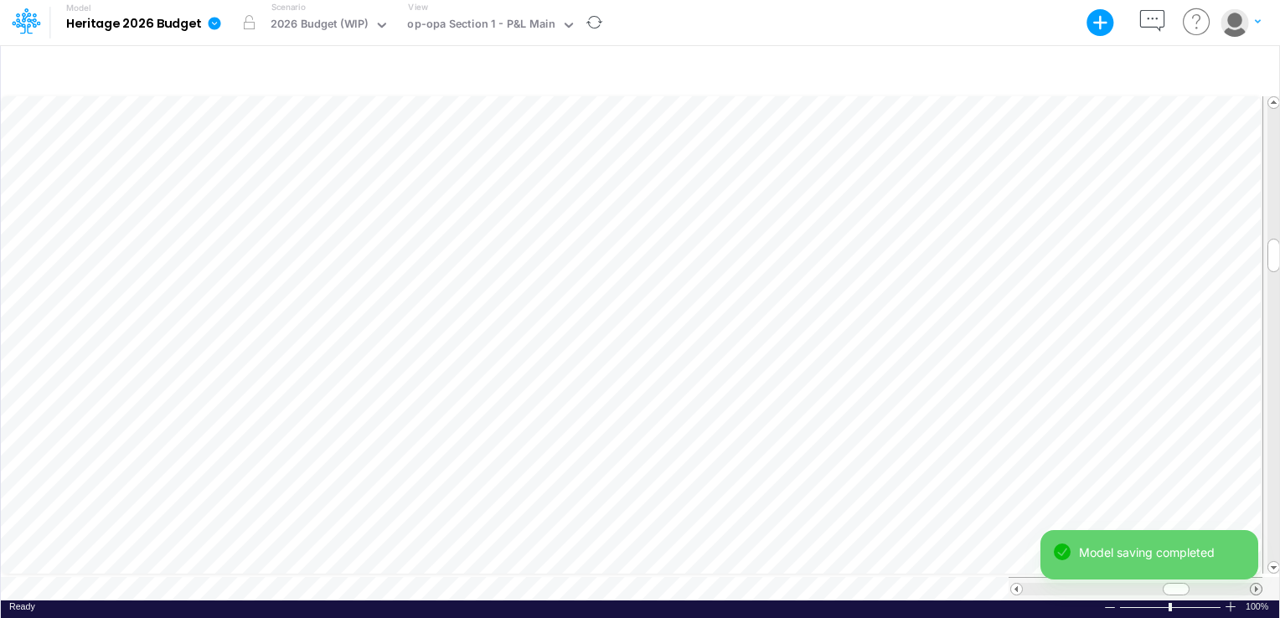
click at [1258, 585] on span at bounding box center [1255, 589] width 11 height 11
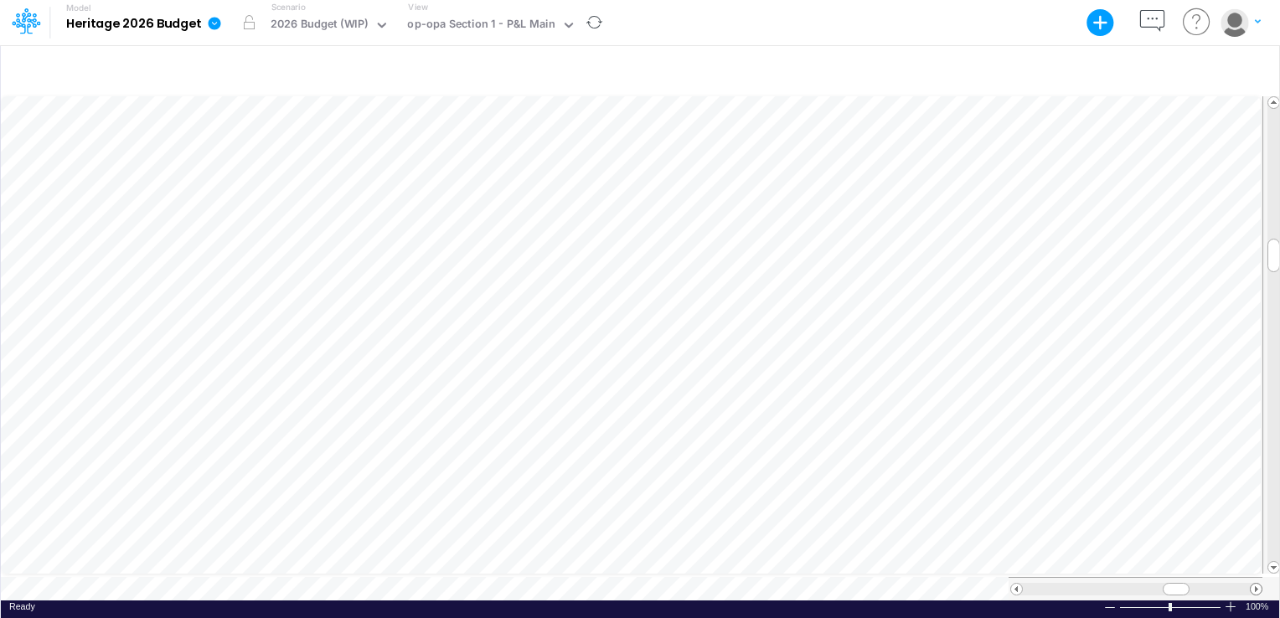
click at [1258, 585] on span at bounding box center [1255, 589] width 11 height 11
click at [1255, 585] on span at bounding box center [1255, 589] width 11 height 11
click at [1255, 584] on span at bounding box center [1255, 589] width 11 height 11
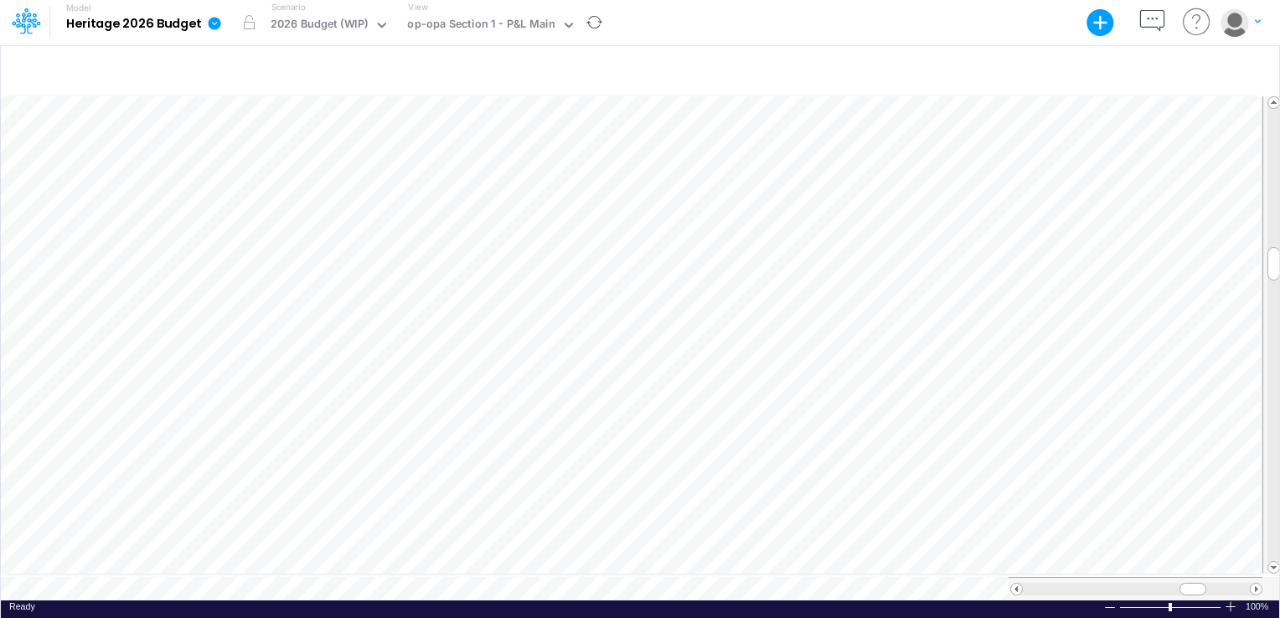
scroll to position [8, 2]
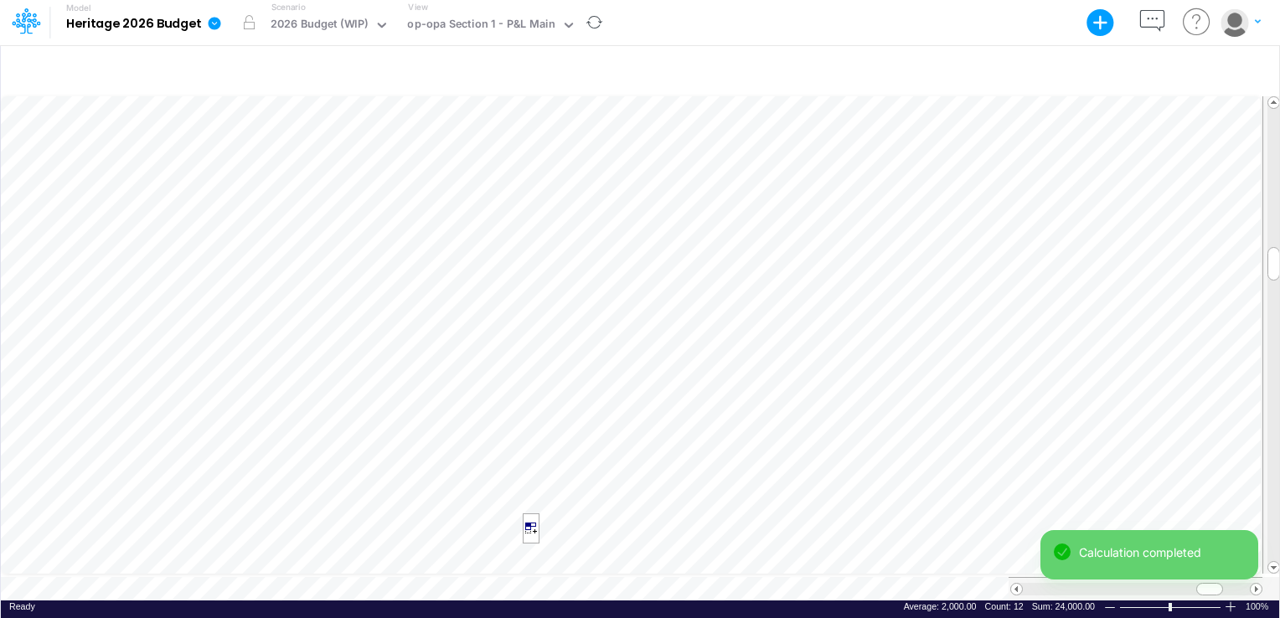
scroll to position [8, 2]
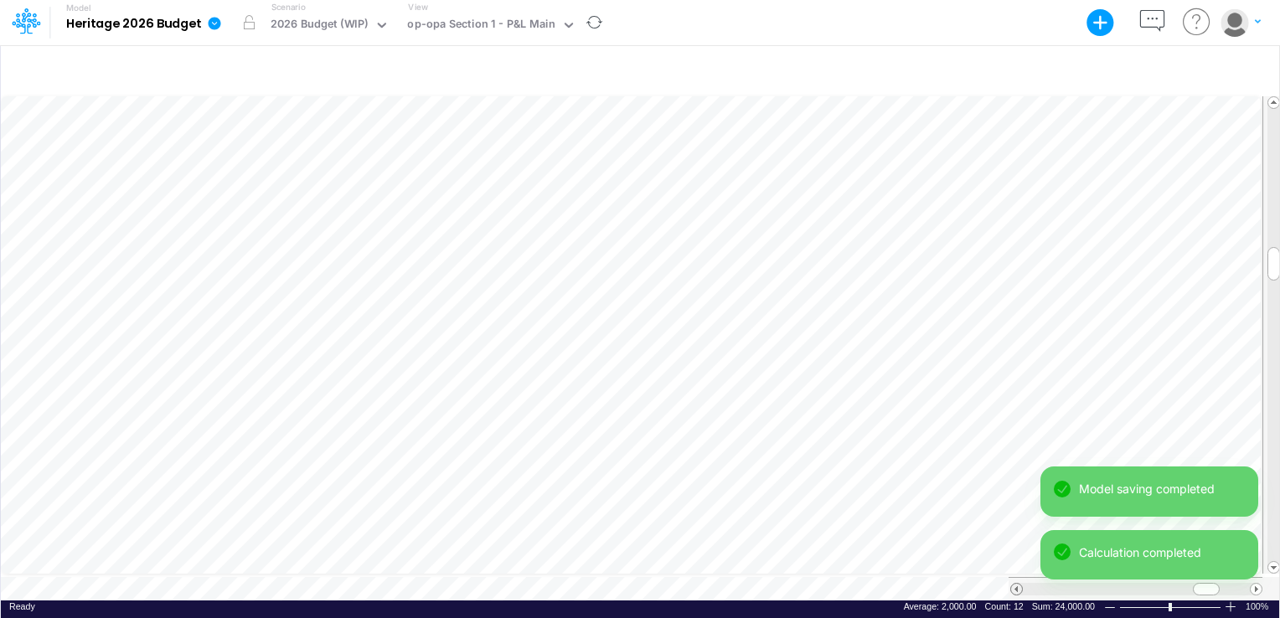
click at [1015, 584] on span at bounding box center [1016, 589] width 11 height 11
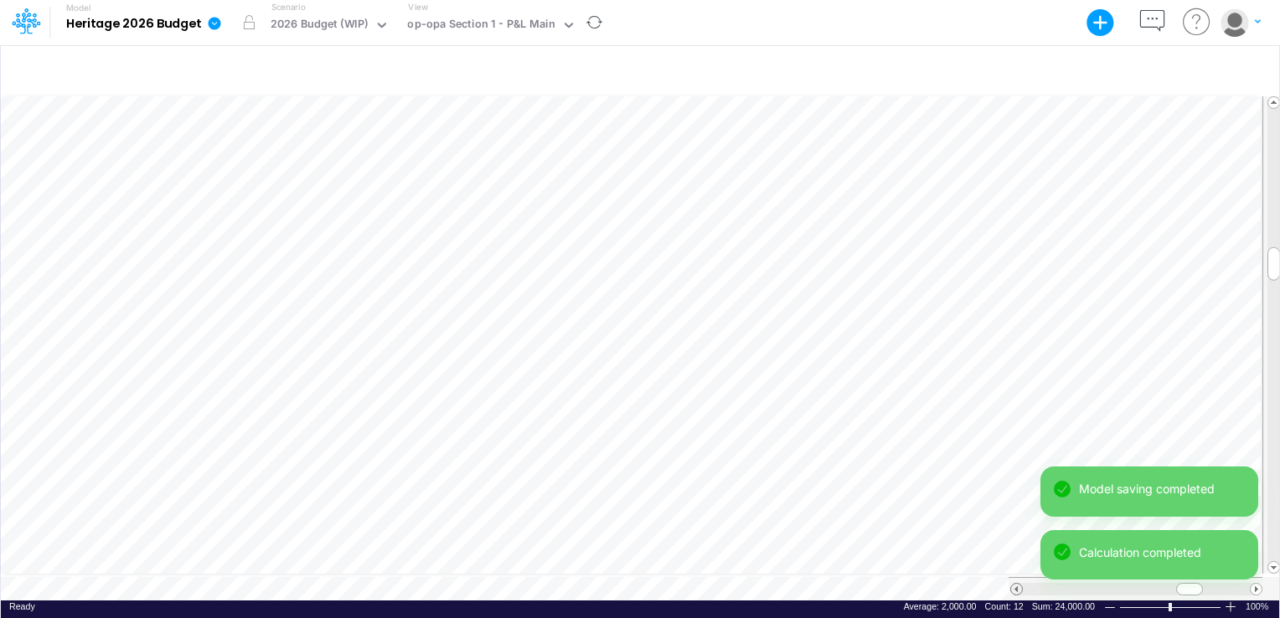
click at [1015, 584] on span at bounding box center [1016, 589] width 11 height 11
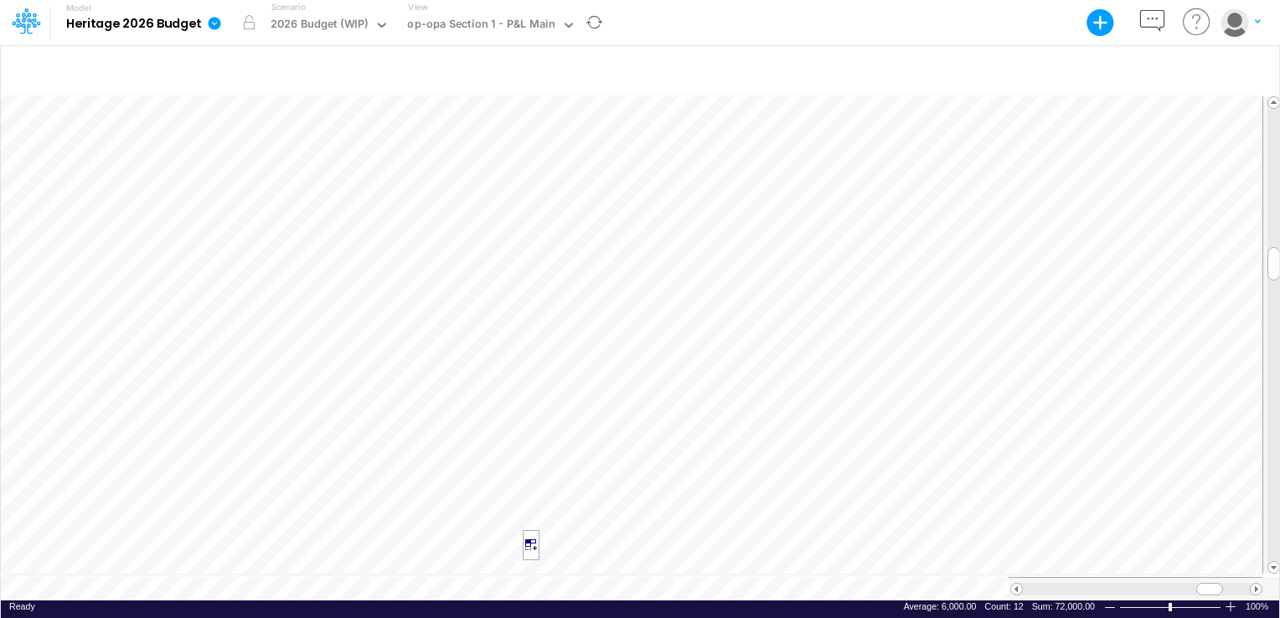
scroll to position [8, 2]
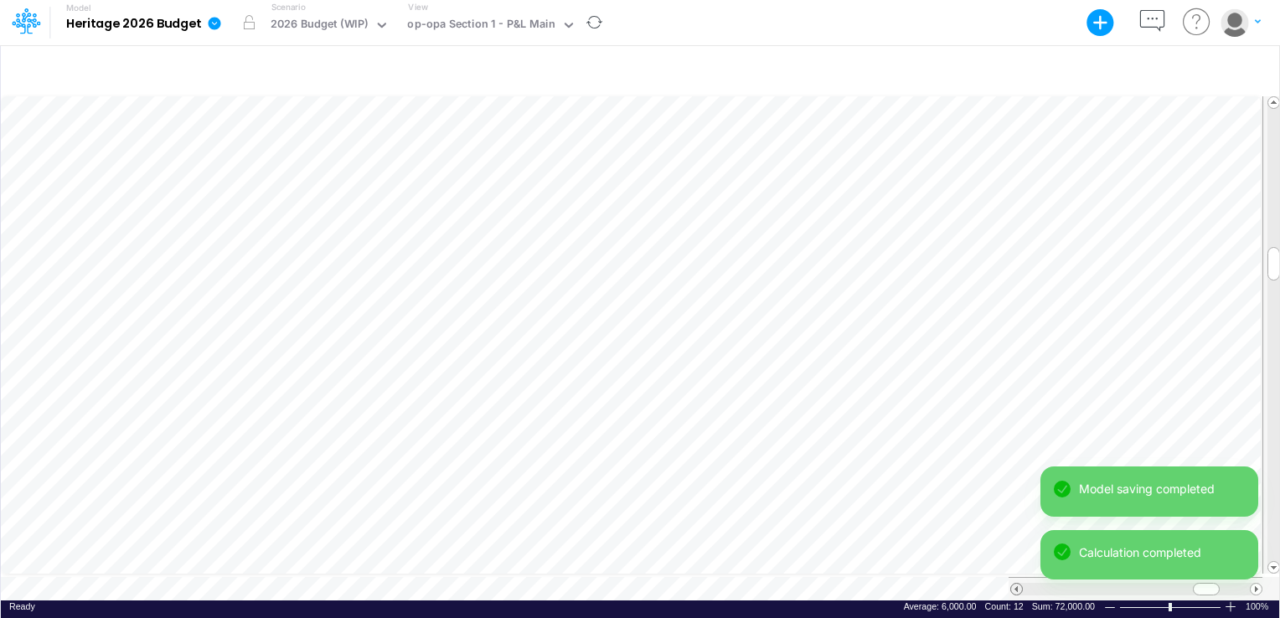
click at [1016, 585] on span at bounding box center [1016, 589] width 11 height 11
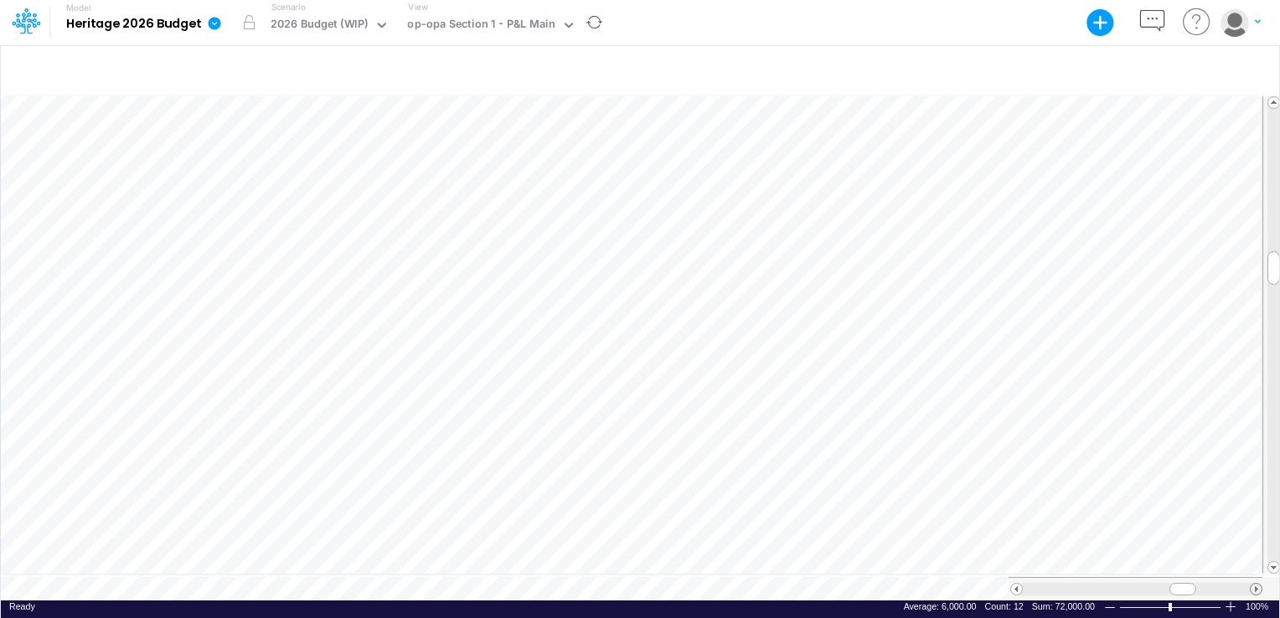
click at [1250, 584] on span at bounding box center [1255, 589] width 11 height 11
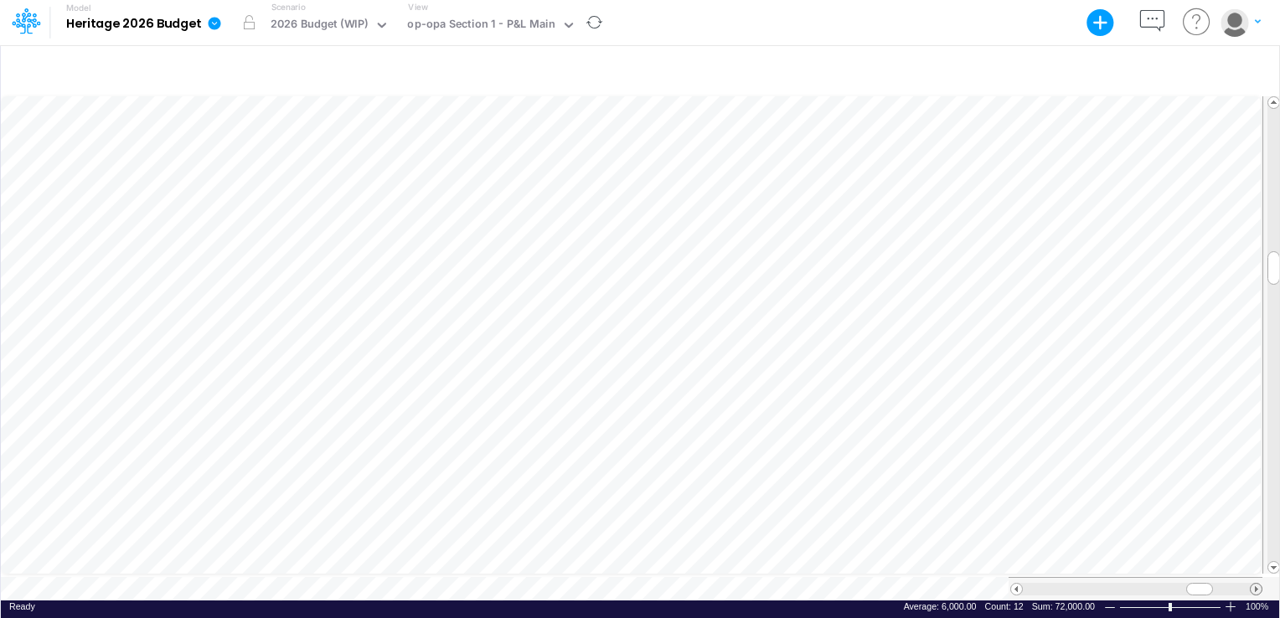
click at [1250, 584] on span at bounding box center [1255, 589] width 11 height 11
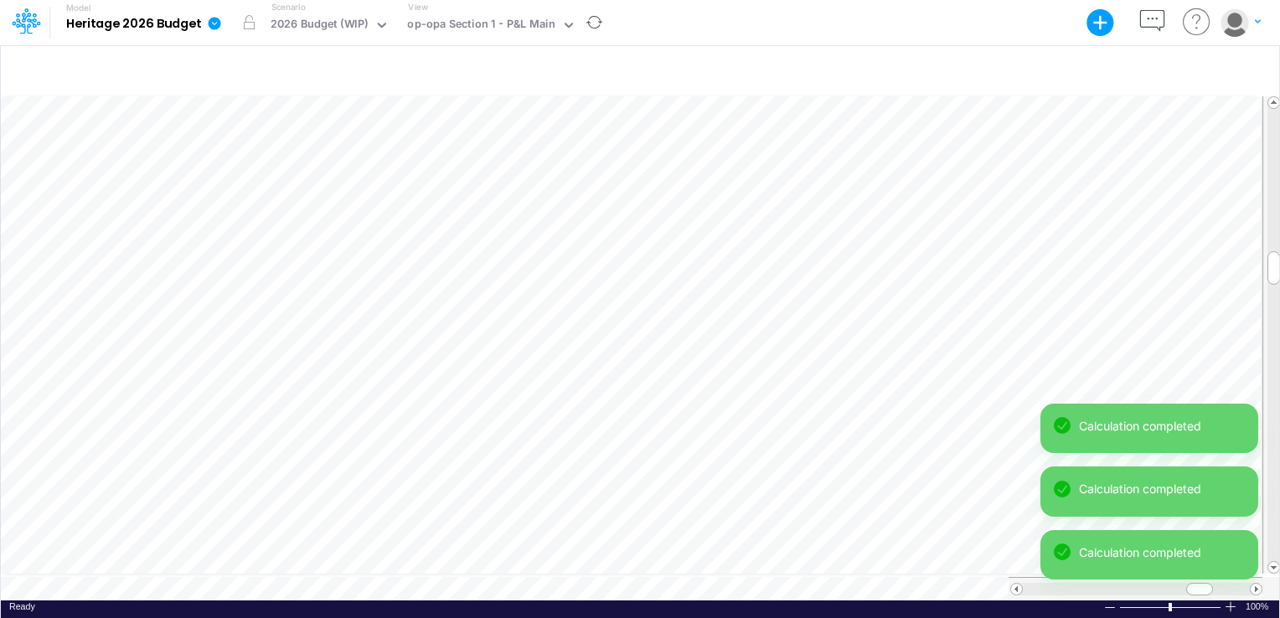
scroll to position [8, 2]
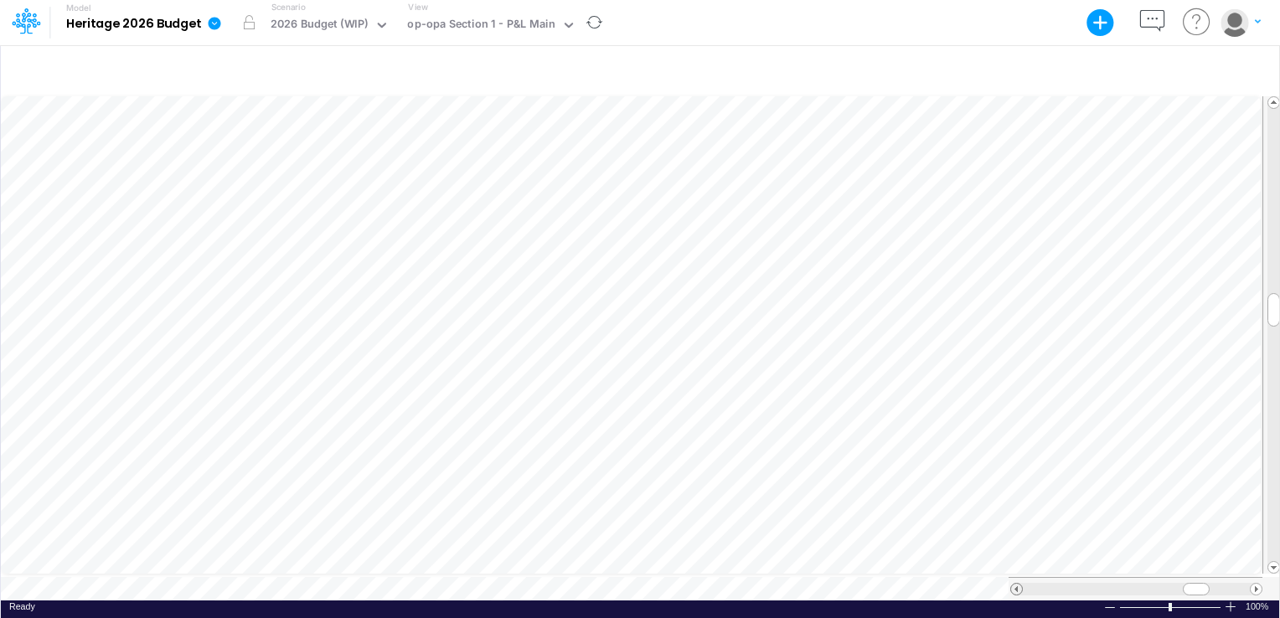
click at [1018, 585] on span at bounding box center [1016, 589] width 11 height 11
click at [1014, 584] on span at bounding box center [1016, 589] width 11 height 11
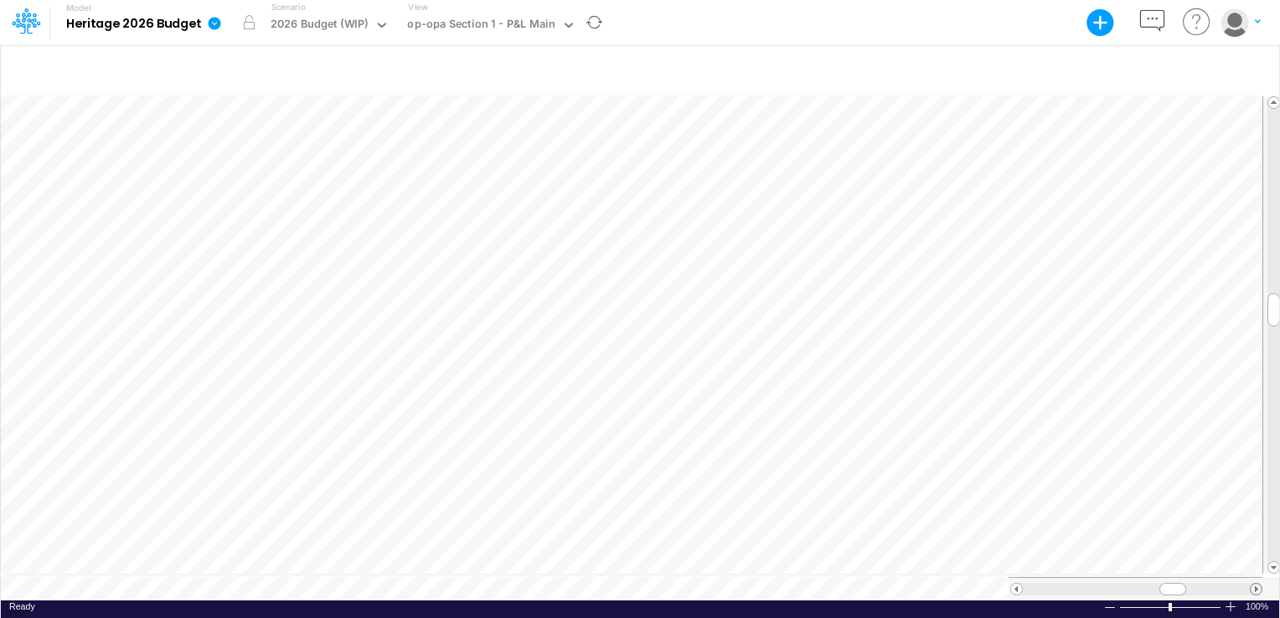
click at [1254, 585] on span at bounding box center [1255, 589] width 11 height 11
click at [1255, 585] on span at bounding box center [1255, 589] width 11 height 11
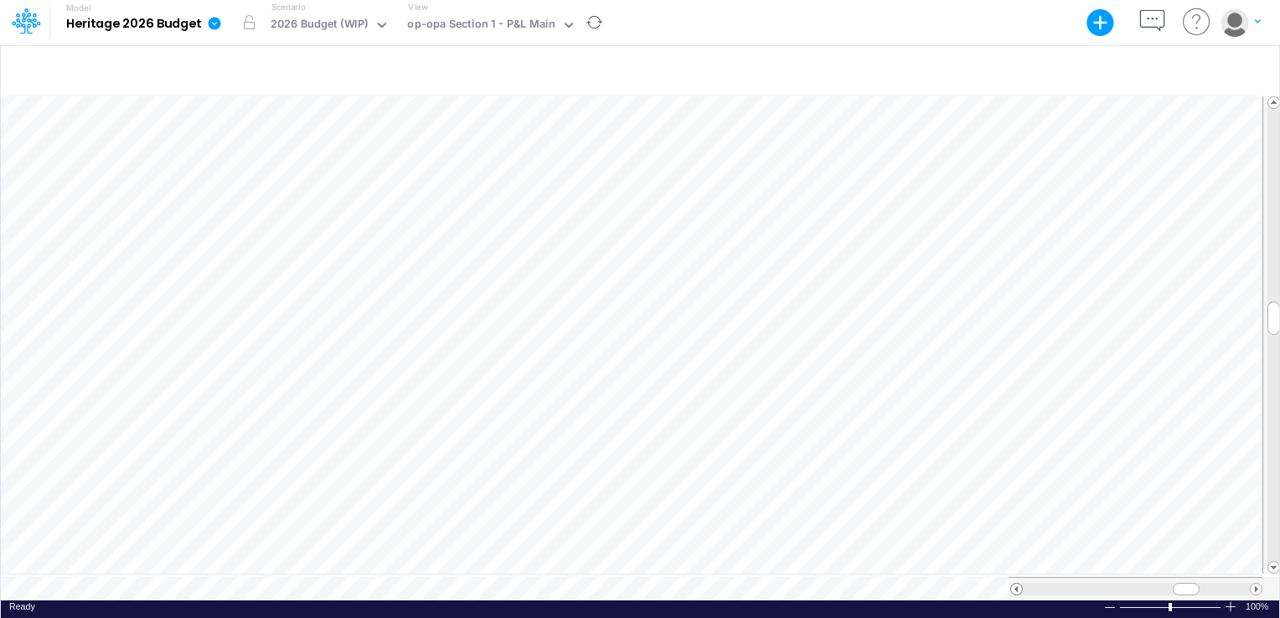
click at [1015, 584] on span at bounding box center [1016, 589] width 11 height 11
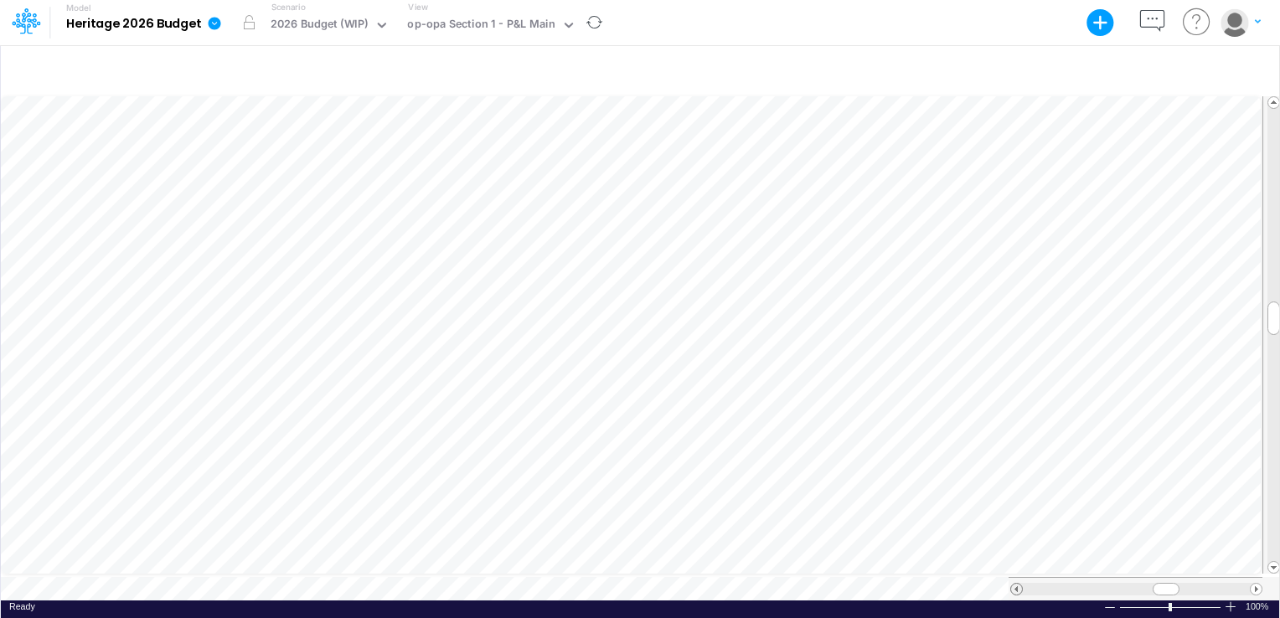
click at [1015, 584] on span at bounding box center [1016, 589] width 11 height 11
click at [1256, 584] on span at bounding box center [1255, 589] width 11 height 11
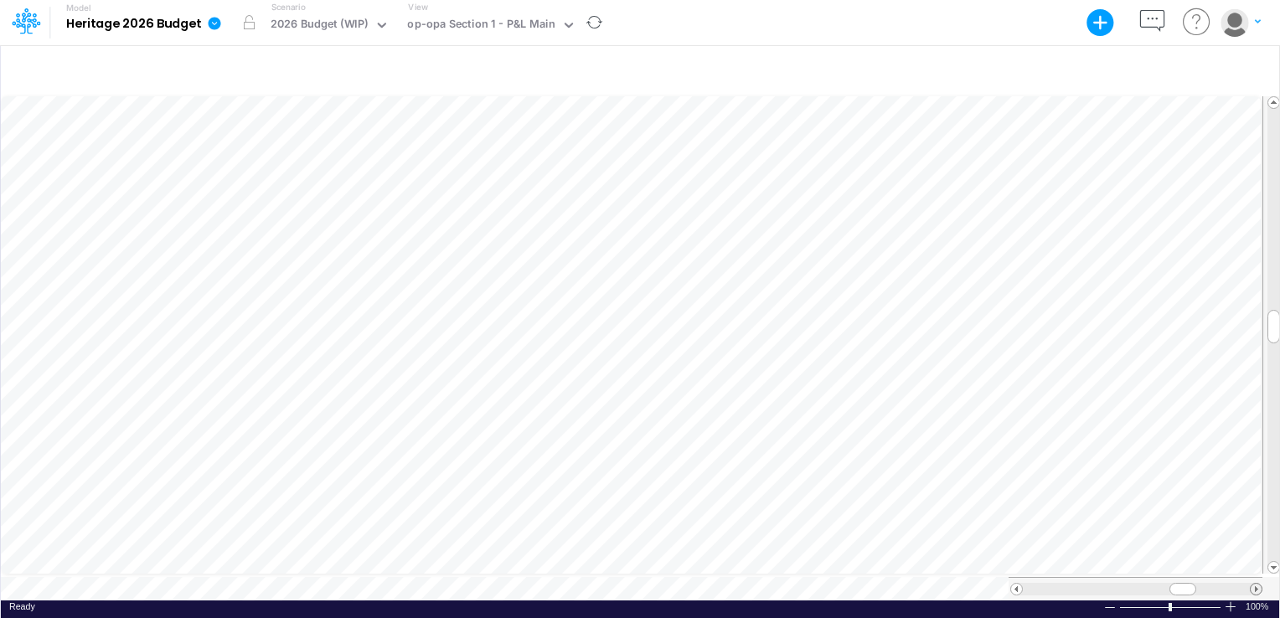
click at [1256, 584] on span at bounding box center [1255, 589] width 11 height 11
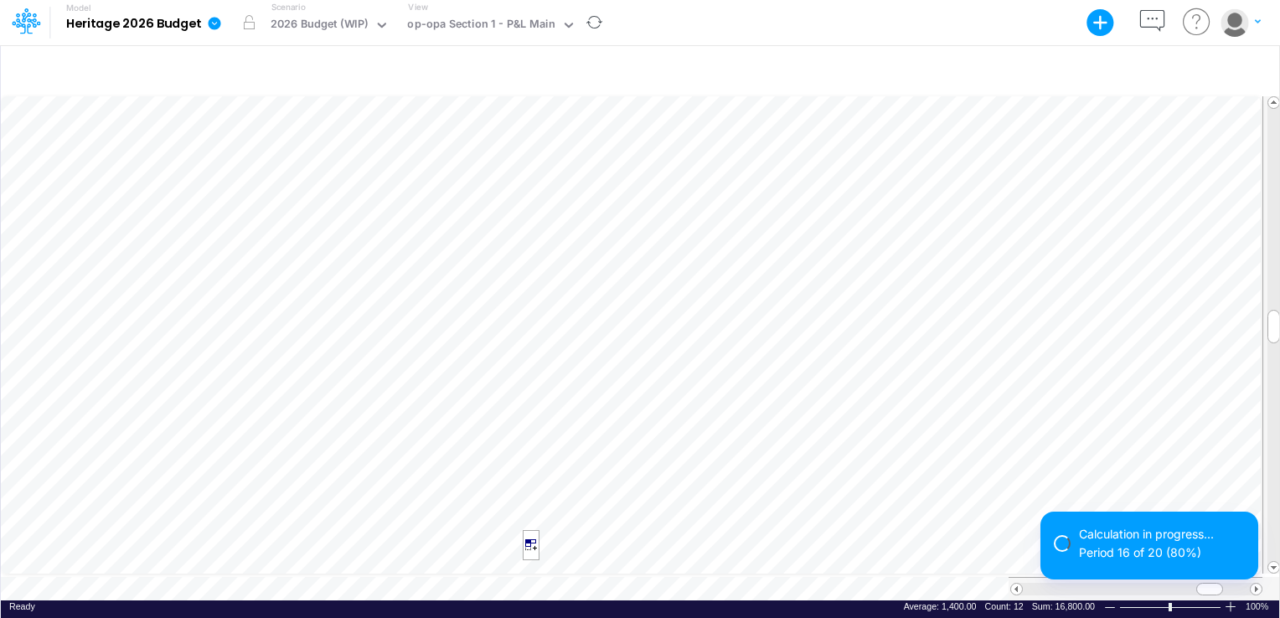
scroll to position [8, 2]
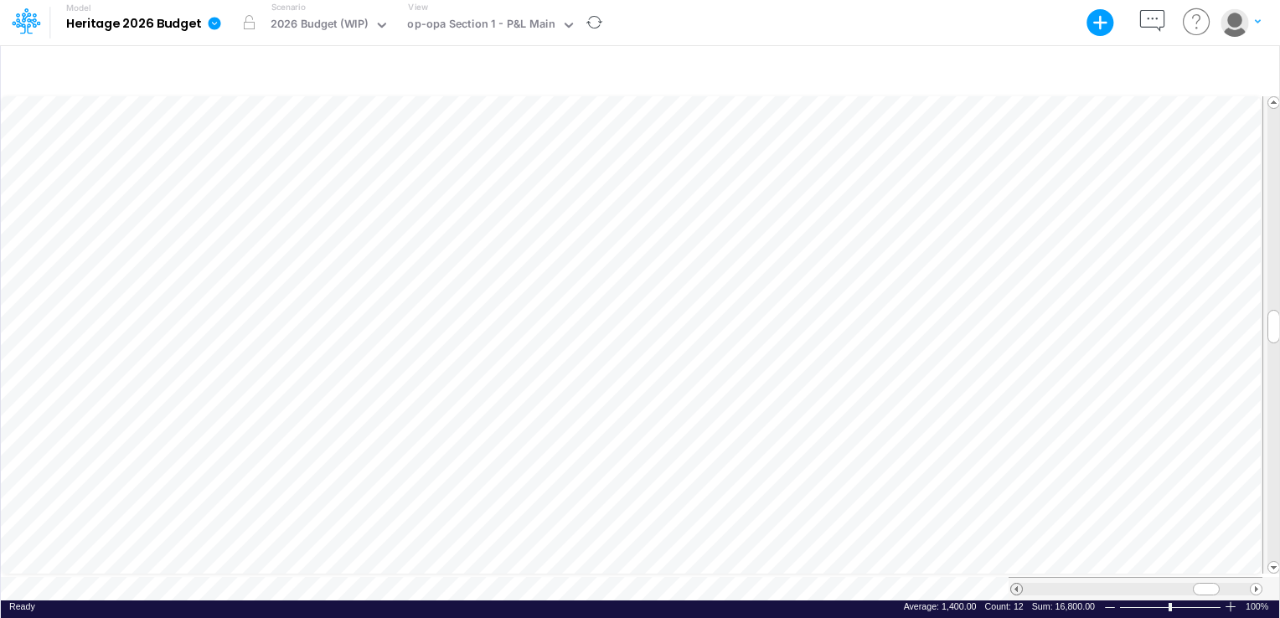
click at [1013, 584] on span at bounding box center [1016, 589] width 11 height 11
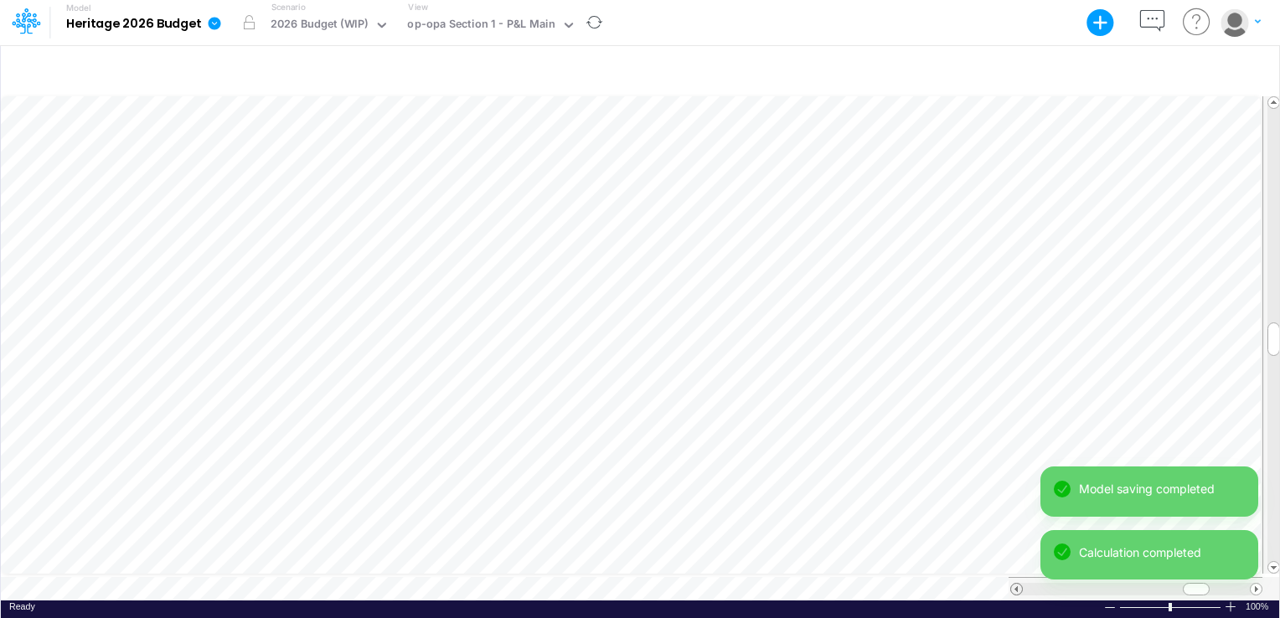
click at [1015, 584] on span at bounding box center [1016, 589] width 11 height 11
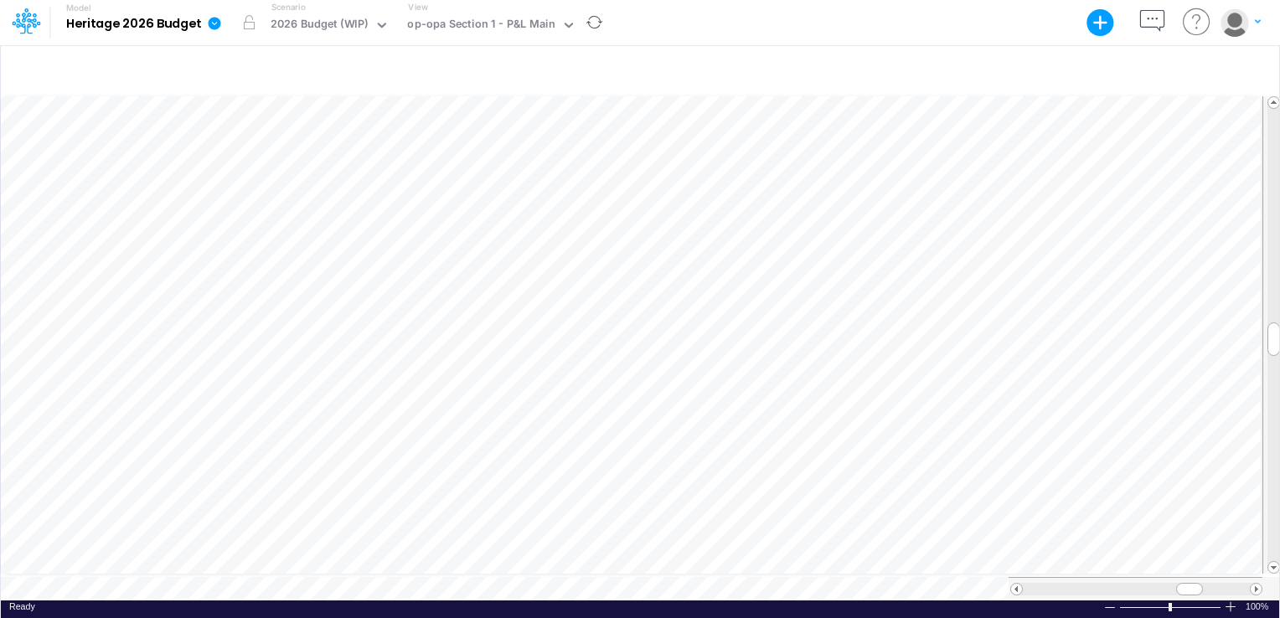
scroll to position [8, 2]
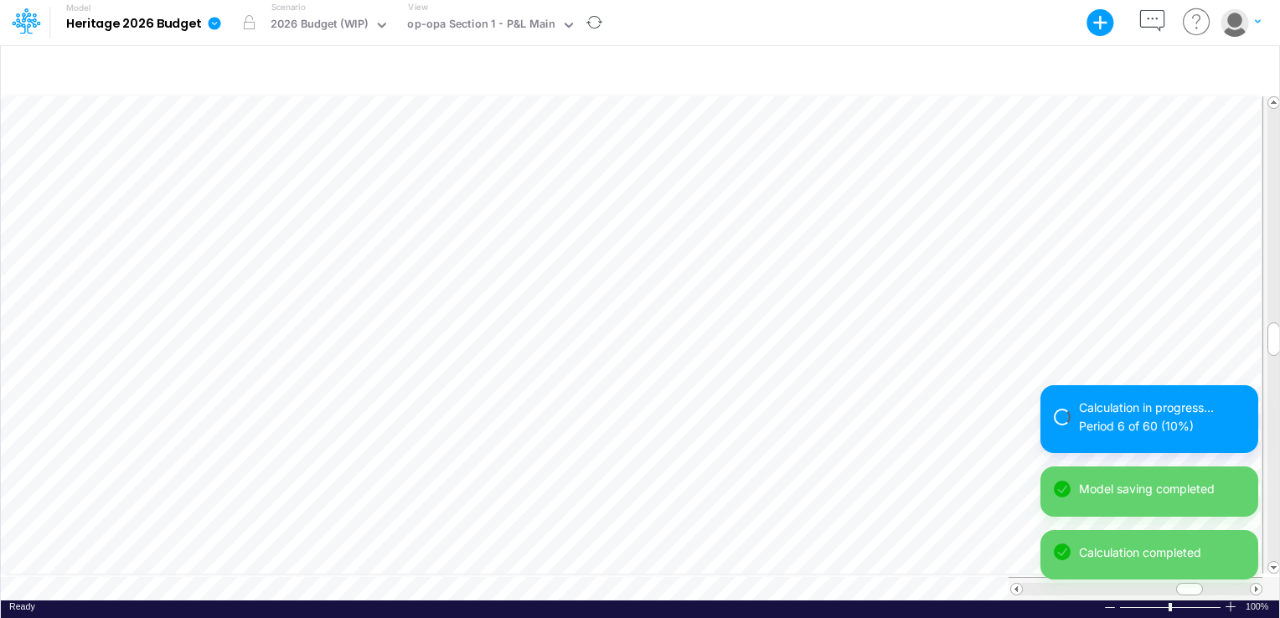
scroll to position [8, 2]
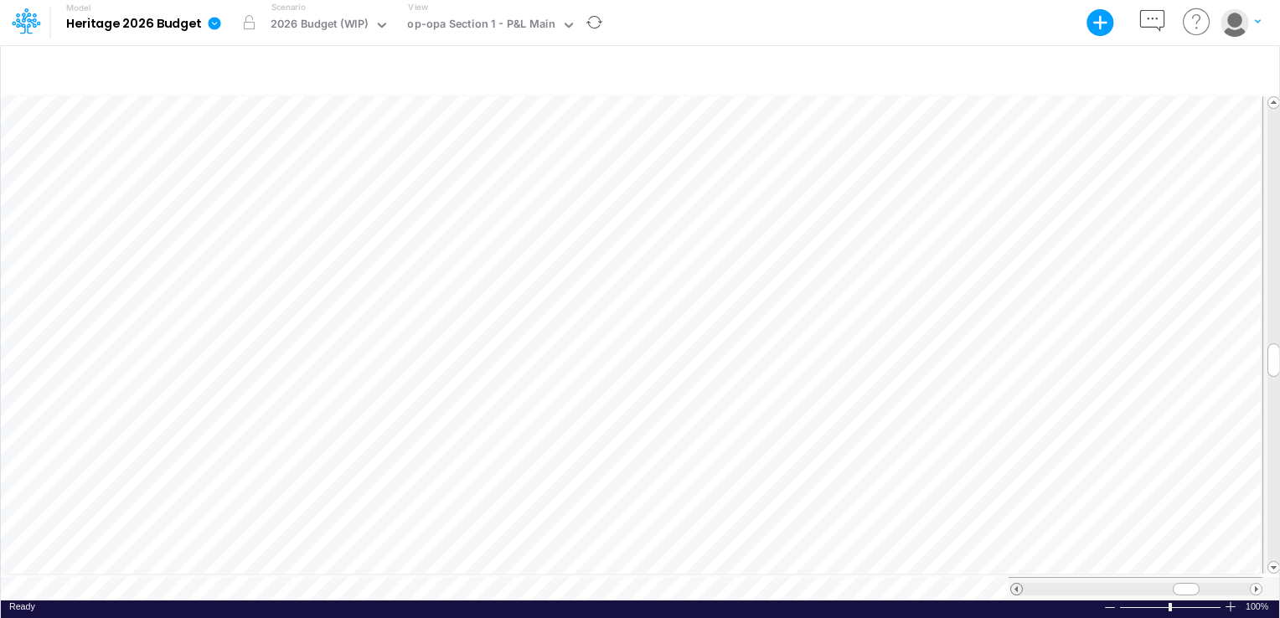
click at [1013, 585] on span at bounding box center [1016, 589] width 11 height 11
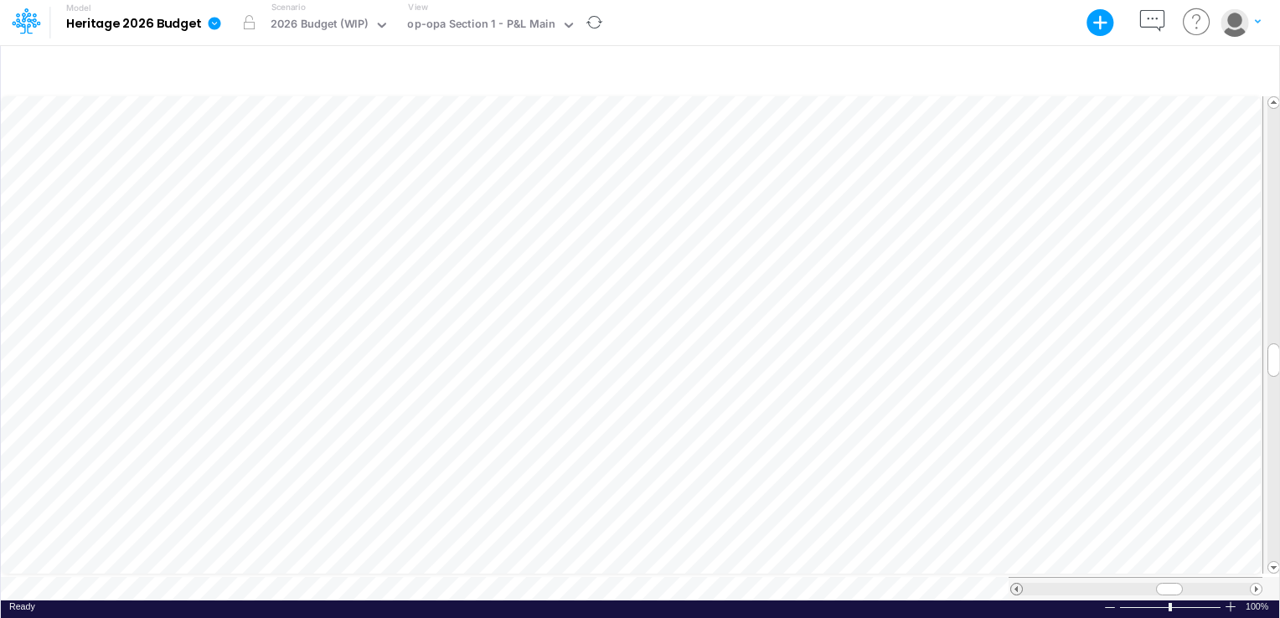
click at [1013, 585] on span at bounding box center [1016, 589] width 11 height 11
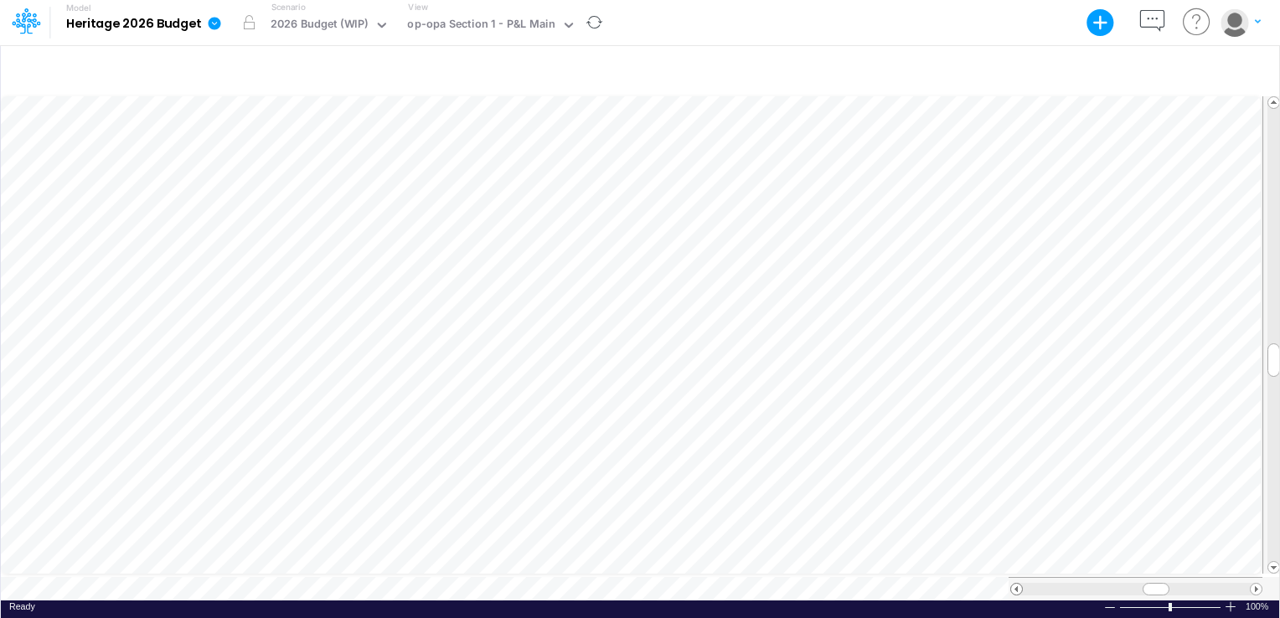
click at [1013, 585] on span at bounding box center [1016, 589] width 11 height 11
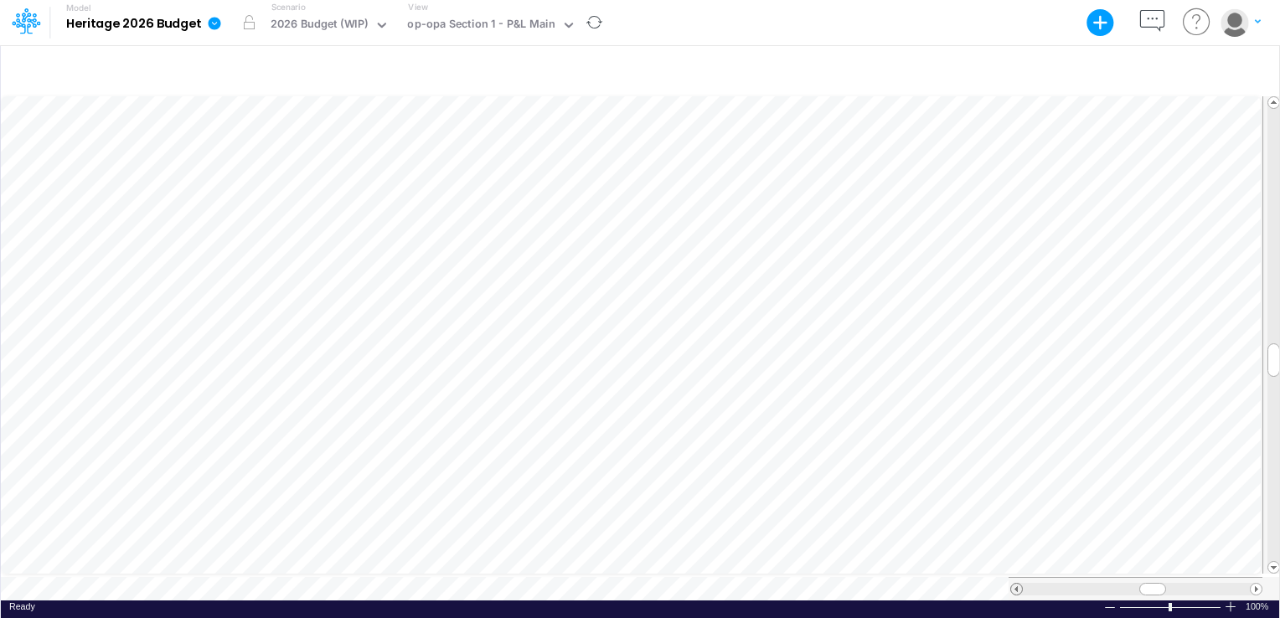
click at [1013, 585] on span at bounding box center [1016, 589] width 11 height 11
click at [1254, 588] on div at bounding box center [1135, 588] width 254 height 23
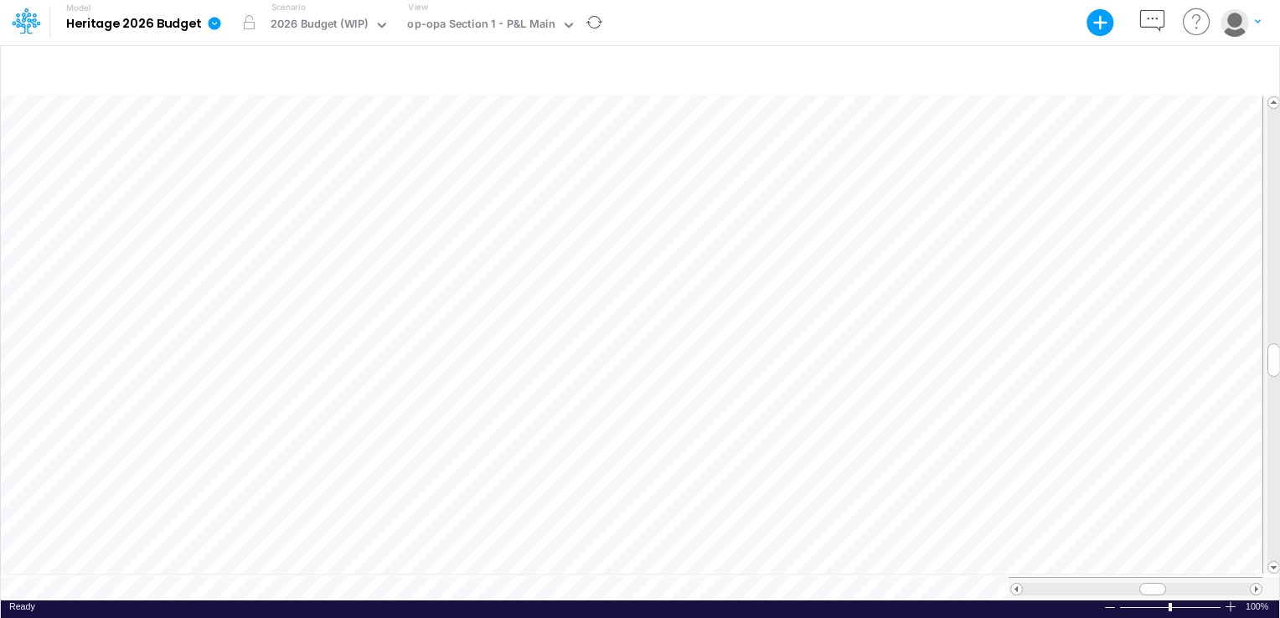
click at [1254, 588] on div at bounding box center [1135, 588] width 254 height 23
click at [1255, 584] on span at bounding box center [1255, 589] width 11 height 11
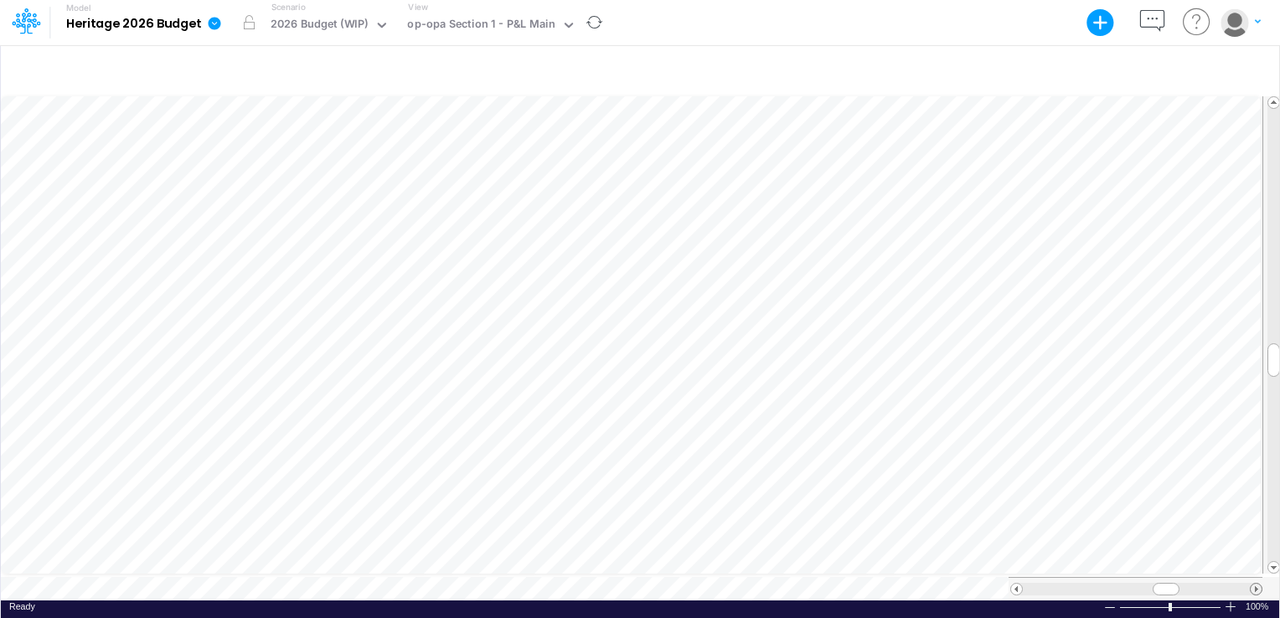
click at [1255, 584] on span at bounding box center [1255, 589] width 11 height 11
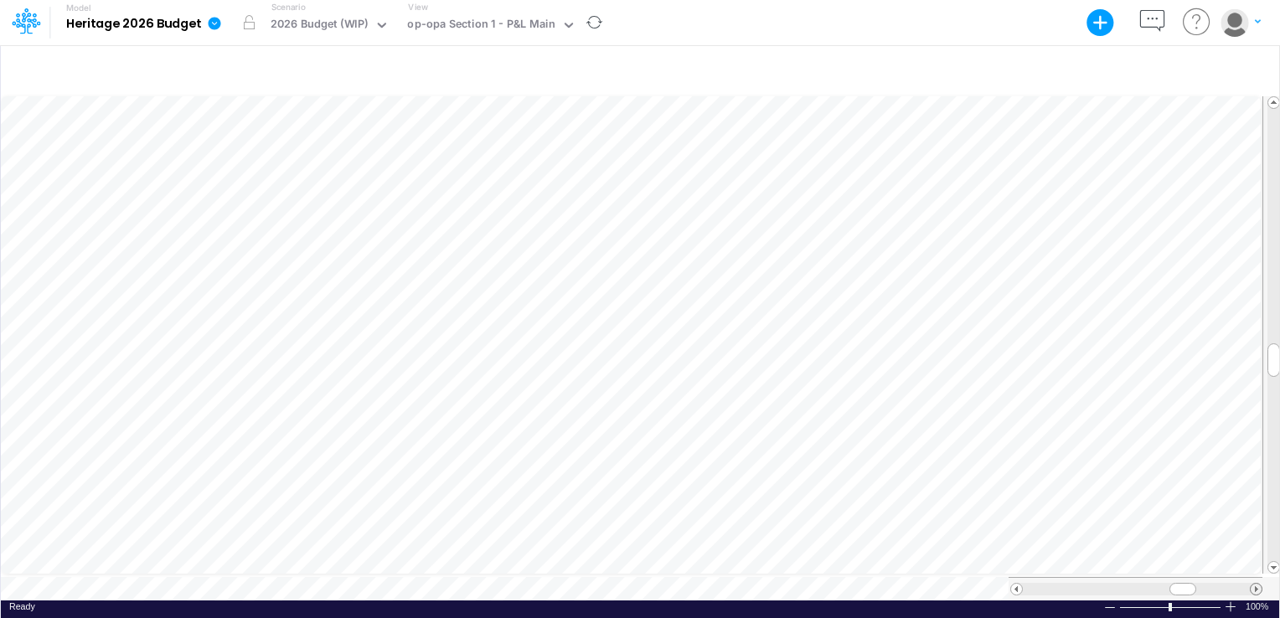
click at [1255, 584] on span at bounding box center [1255, 589] width 11 height 11
